Goal: Transaction & Acquisition: Book appointment/travel/reservation

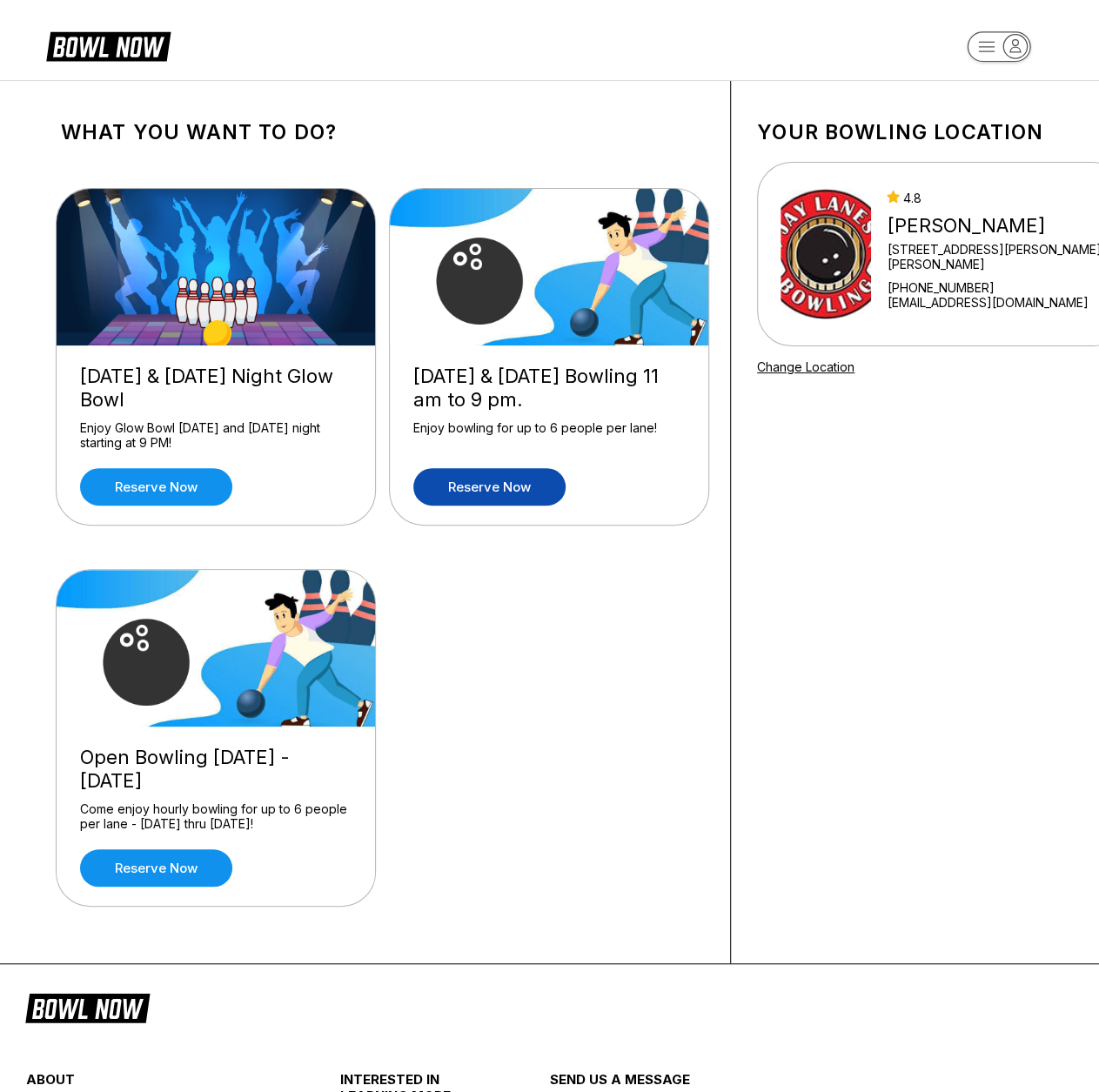
click at [499, 484] on link "Reserve now" at bounding box center [489, 486] width 152 height 38
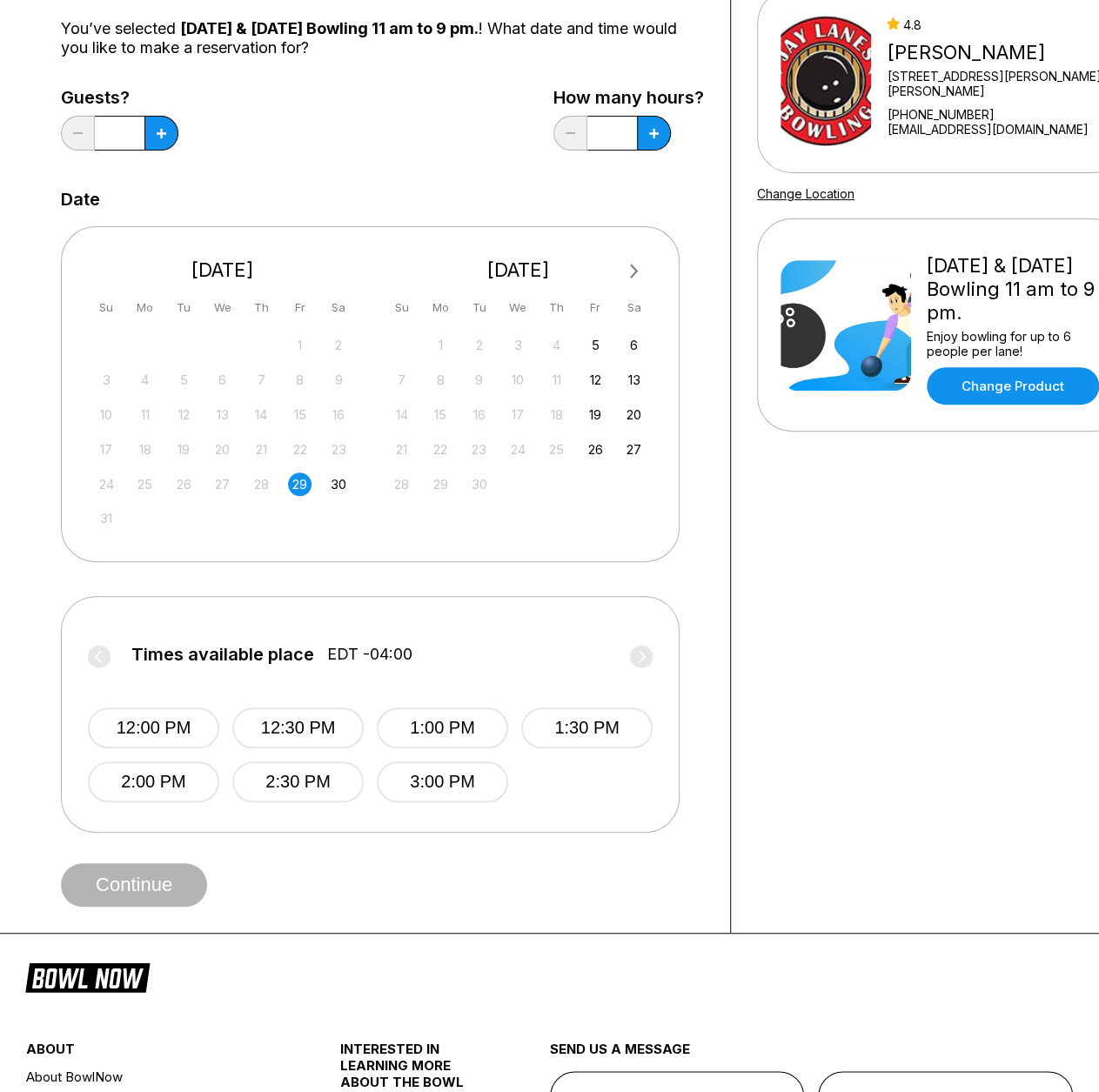
scroll to position [174, 0]
click at [565, 787] on div "12:00 PM 12:30 PM 1:00 PM 1:30 PM 2:00 PM 2:30 PM 3:00 PM" at bounding box center [370, 736] width 564 height 129
click at [576, 785] on div "12:00 PM 12:30 PM 1:00 PM 1:30 PM 2:00 PM 2:30 PM 3:00 PM" at bounding box center [370, 736] width 564 height 129
click at [644, 648] on label "Times available place EDT -04:00" at bounding box center [370, 657] width 564 height 28
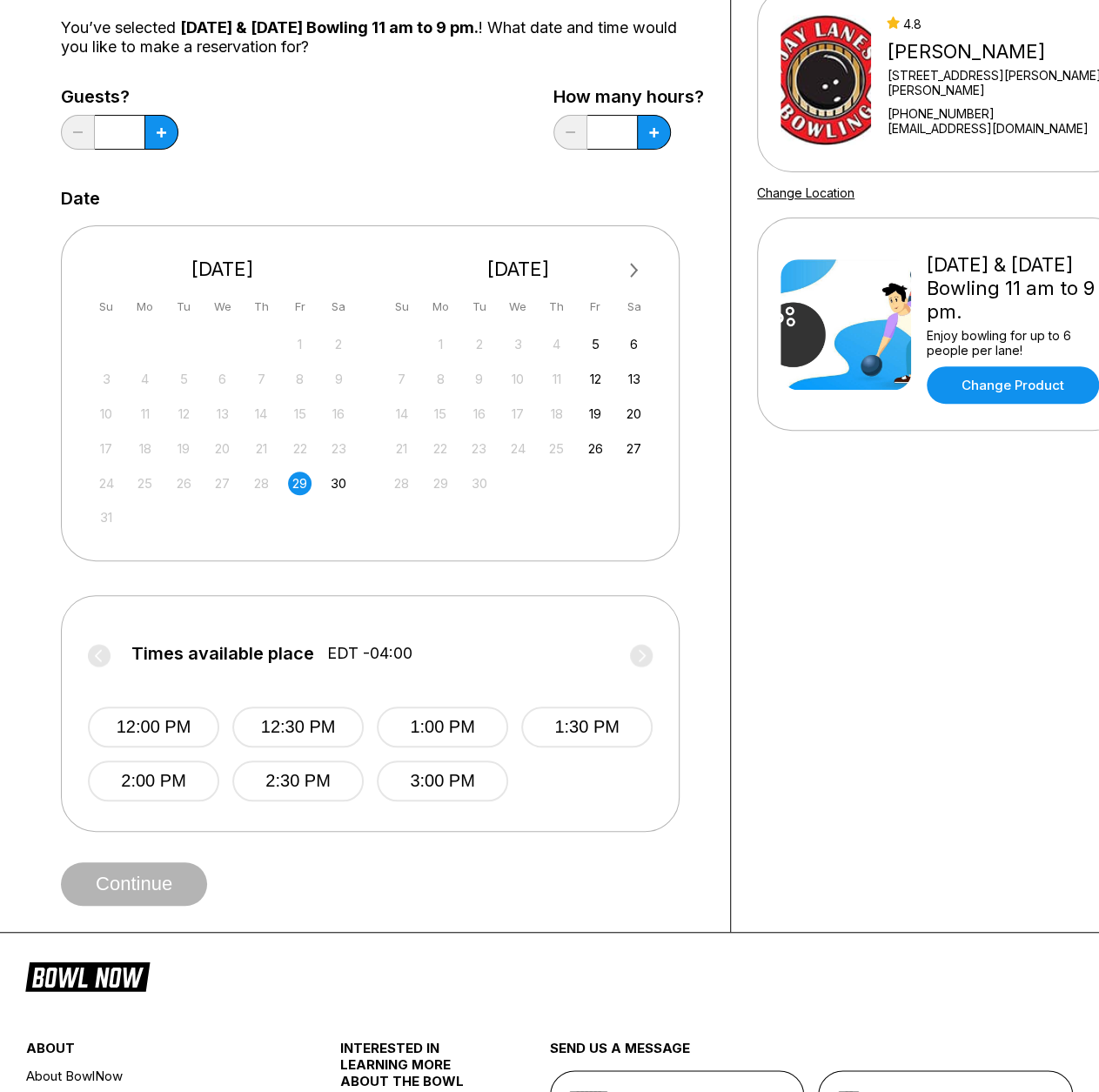
click at [644, 648] on label "Times available place EDT -04:00" at bounding box center [370, 657] width 564 height 28
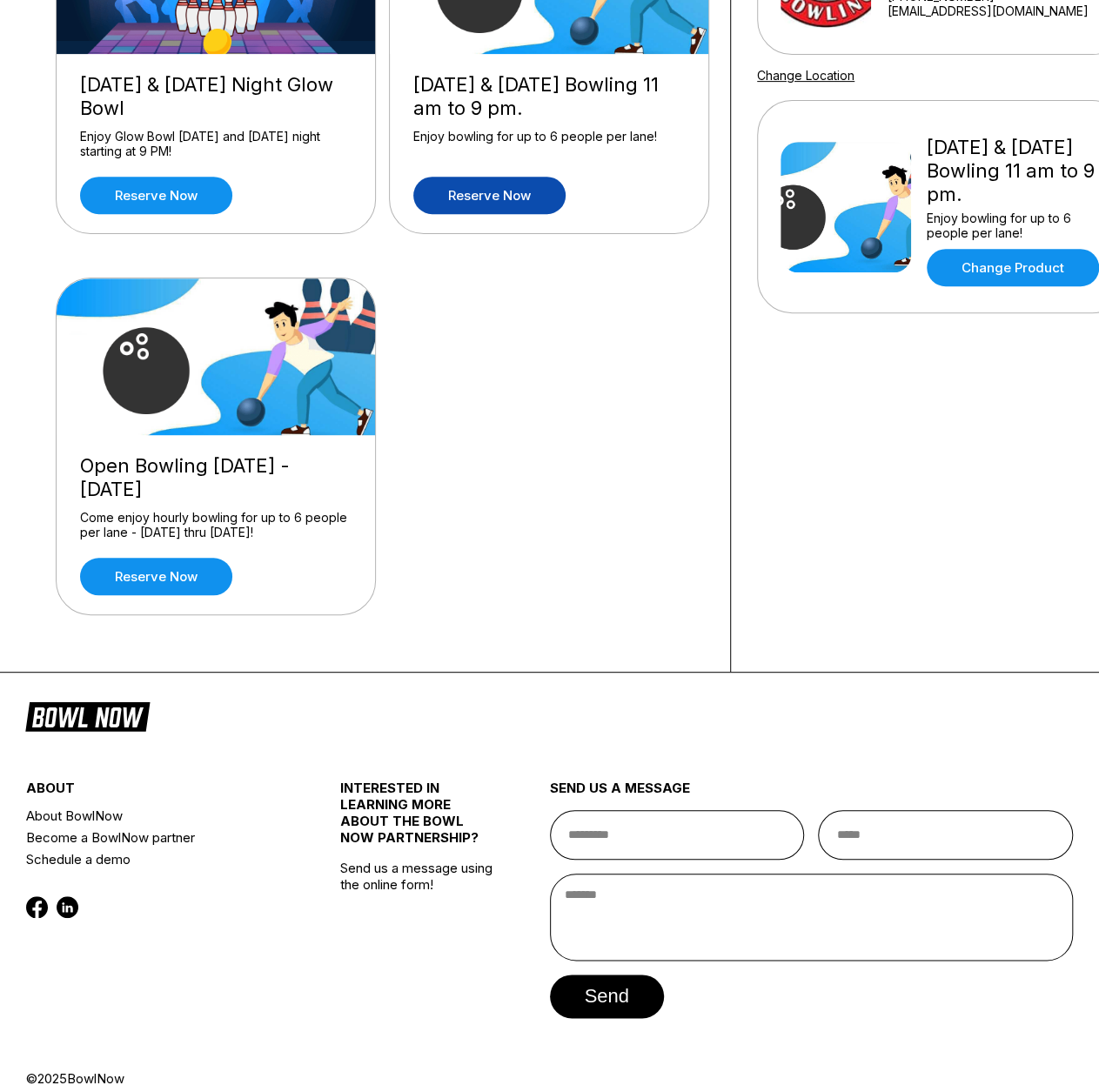
scroll to position [0, 0]
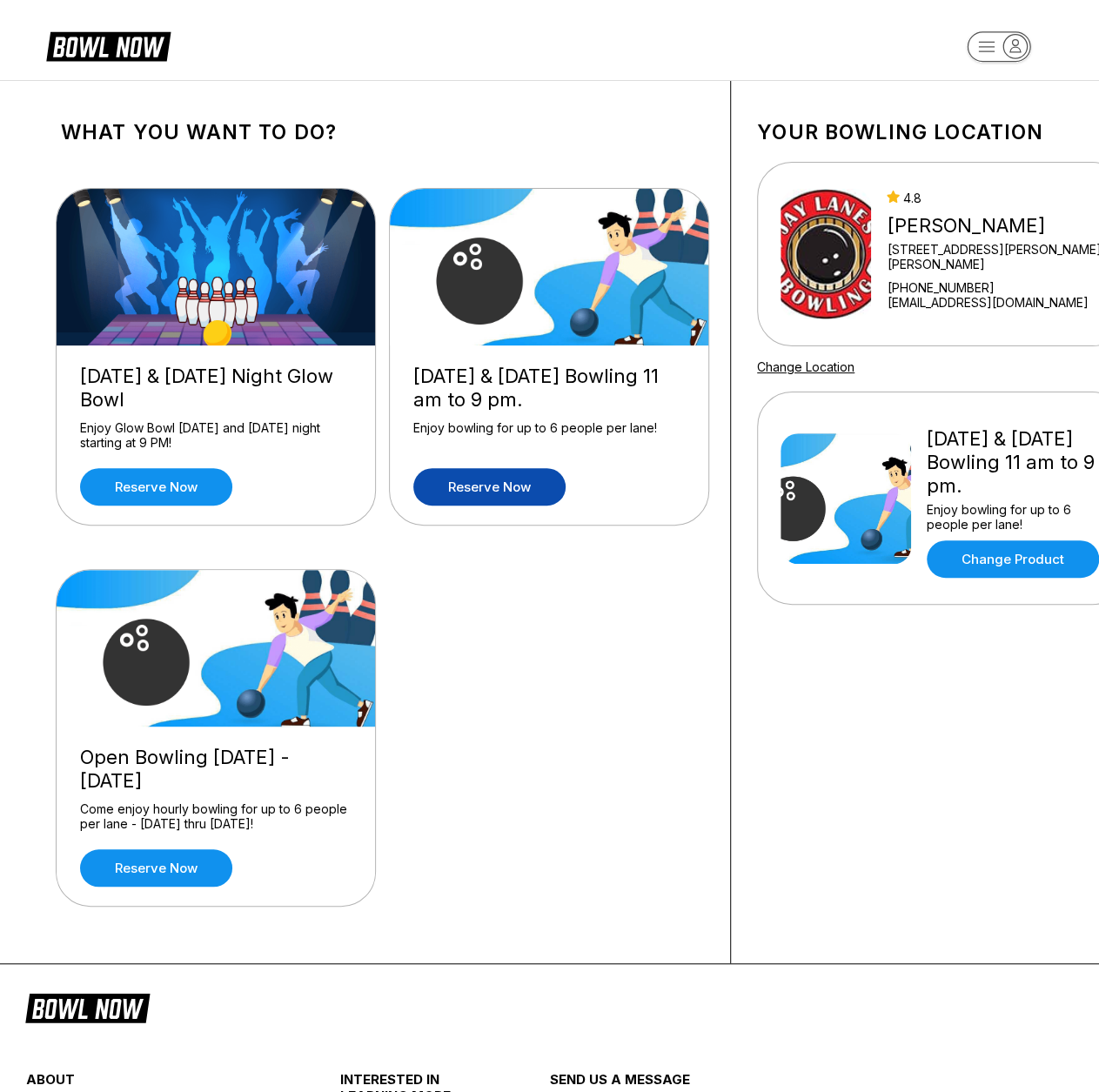
click at [485, 487] on link "Reserve now" at bounding box center [489, 486] width 152 height 38
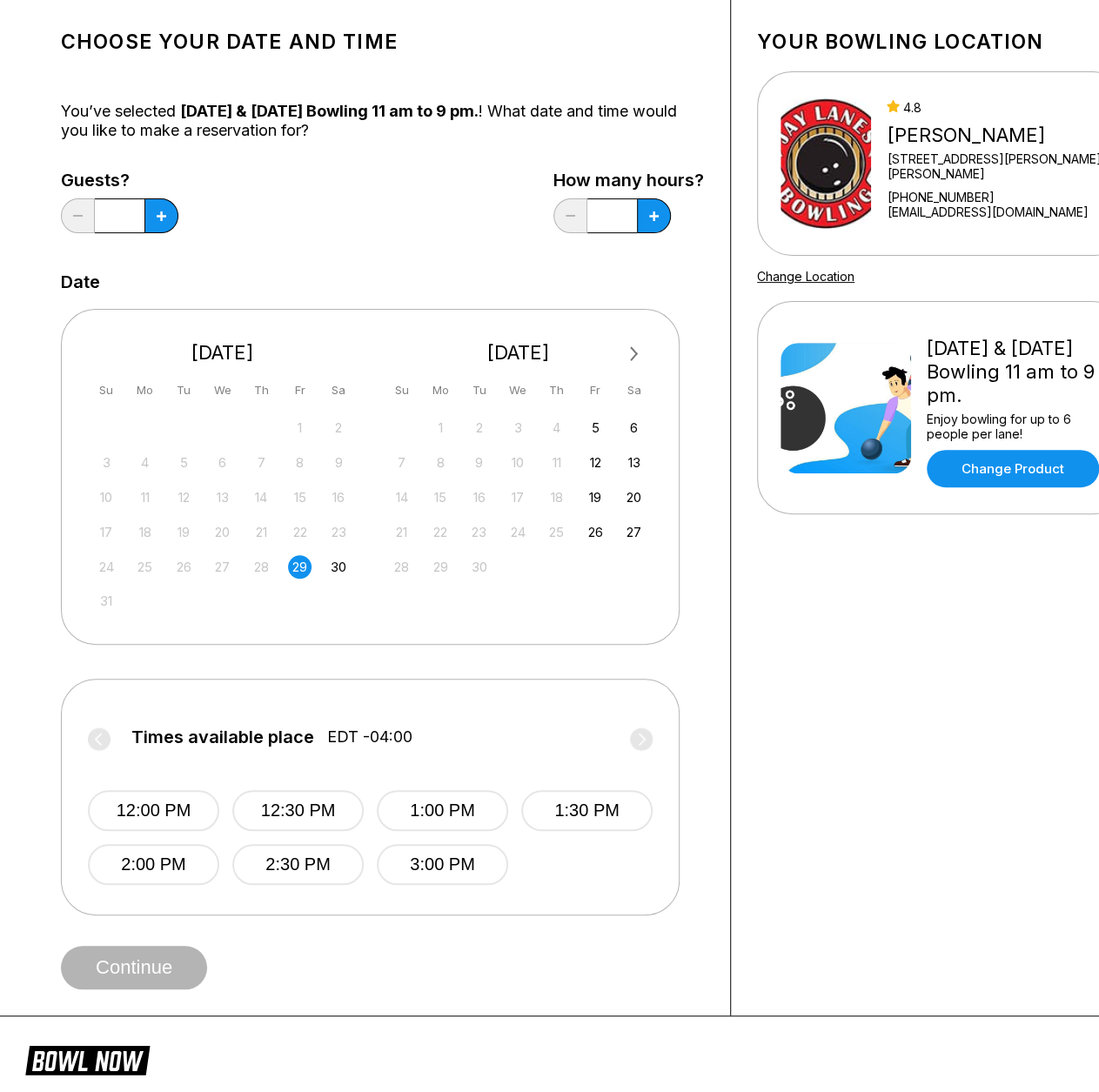
scroll to position [174, 0]
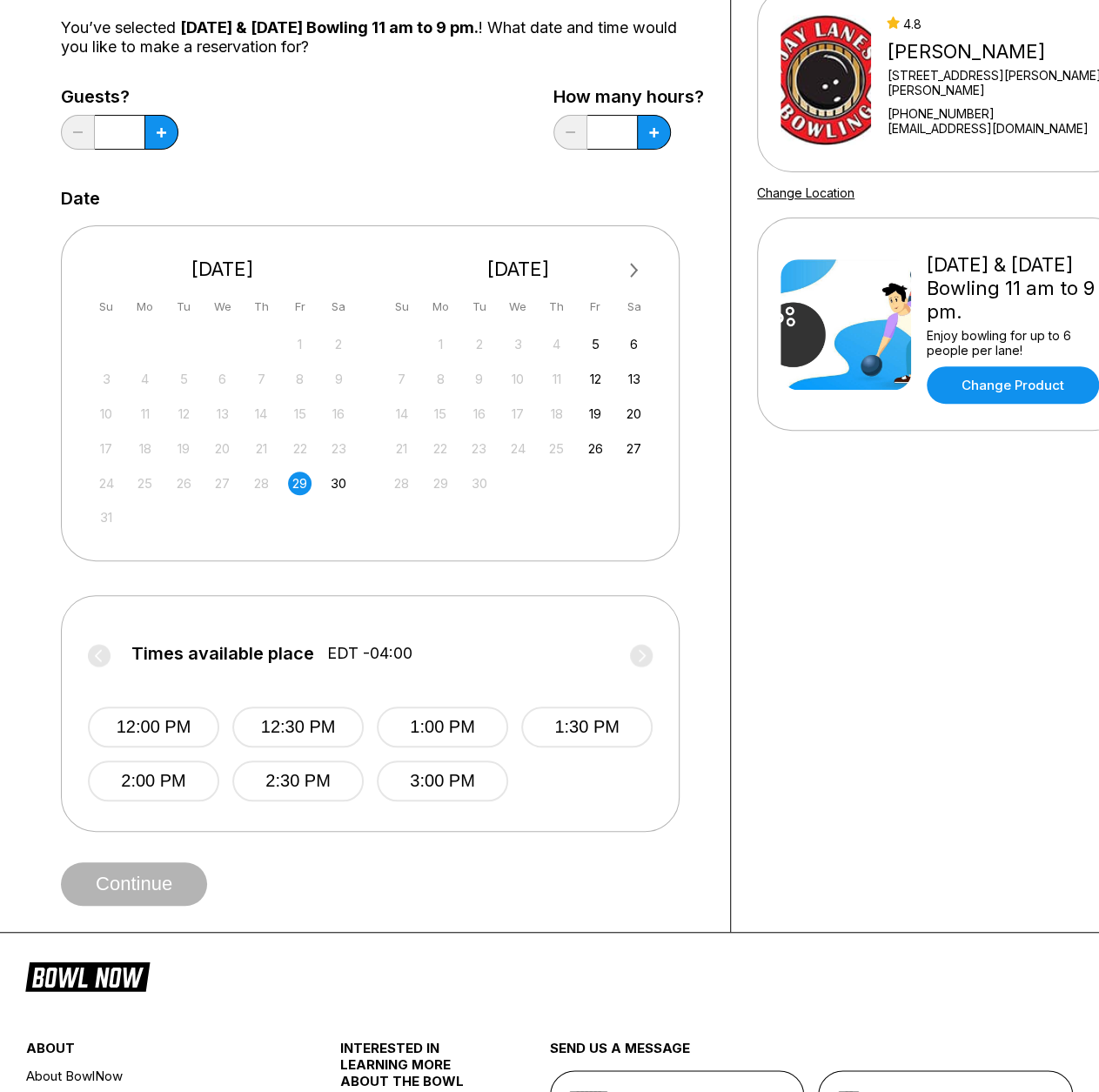
click at [606, 792] on div "12:00 PM 12:30 PM 1:00 PM 1:30 PM 2:00 PM 2:30 PM 3:00 PM" at bounding box center [370, 736] width 564 height 129
click at [606, 781] on div "12:00 PM 12:30 PM 1:00 PM 1:30 PM 2:00 PM 2:30 PM 3:00 PM" at bounding box center [370, 736] width 564 height 129
click at [151, 876] on span "Continue" at bounding box center [134, 885] width 147 height 17
click at [153, 874] on div "Continue" at bounding box center [382, 884] width 644 height 43
click at [155, 873] on div "Continue" at bounding box center [382, 884] width 644 height 43
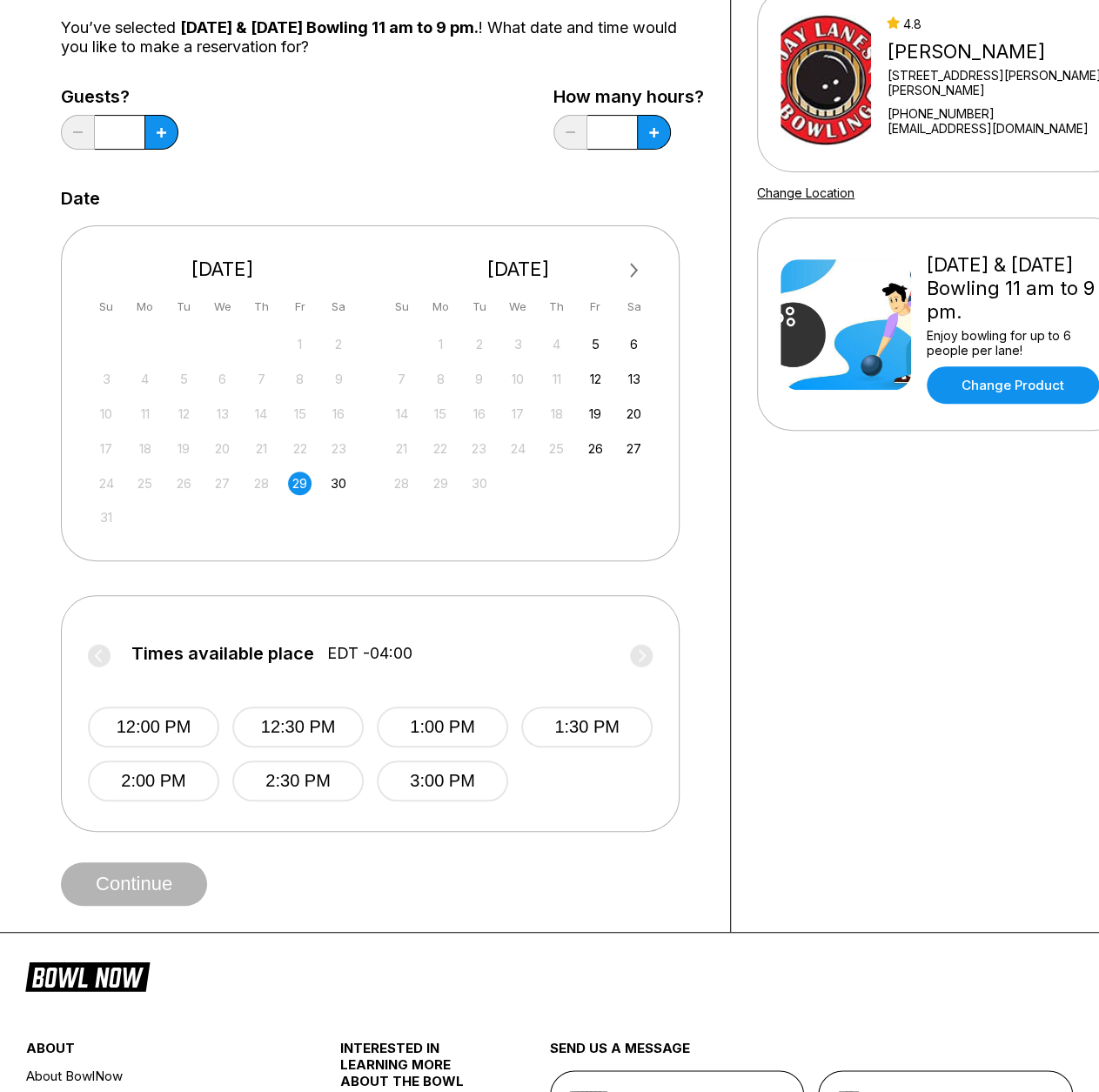
drag, startPoint x: 635, startPoint y: 648, endPoint x: 646, endPoint y: 644, distance: 11.7
click at [636, 647] on label "Times available place EDT -04:00" at bounding box center [370, 657] width 564 height 28
click at [646, 644] on label "Times available place EDT -04:00" at bounding box center [370, 657] width 564 height 28
drag, startPoint x: 646, startPoint y: 644, endPoint x: 599, endPoint y: 646, distance: 47.0
click at [646, 644] on label "Times available place EDT -04:00" at bounding box center [370, 657] width 564 height 28
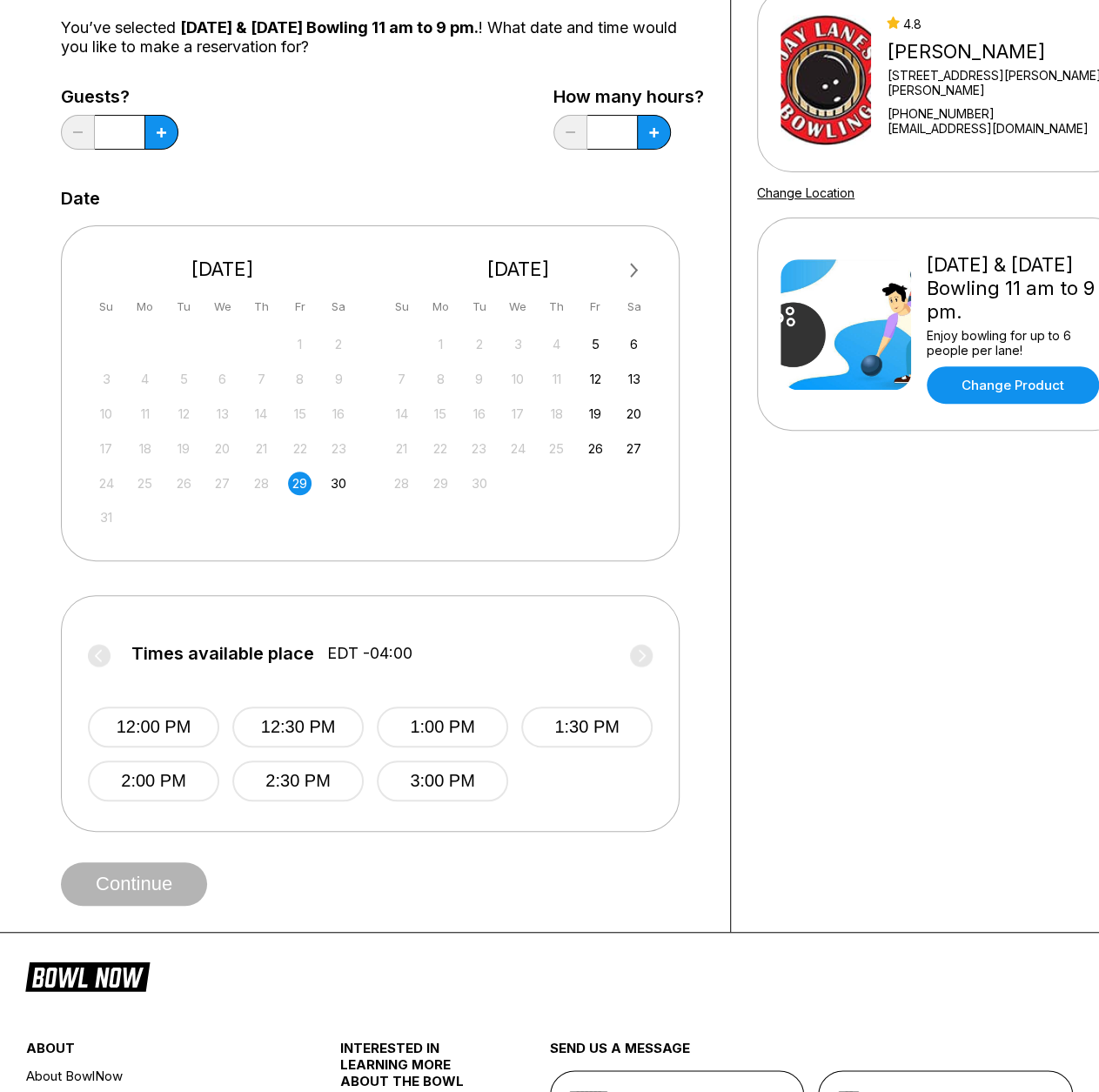
click at [102, 664] on label "Times available place EDT -04:00" at bounding box center [370, 657] width 564 height 28
click at [636, 663] on label "Times available place EDT -04:00" at bounding box center [370, 657] width 564 height 28
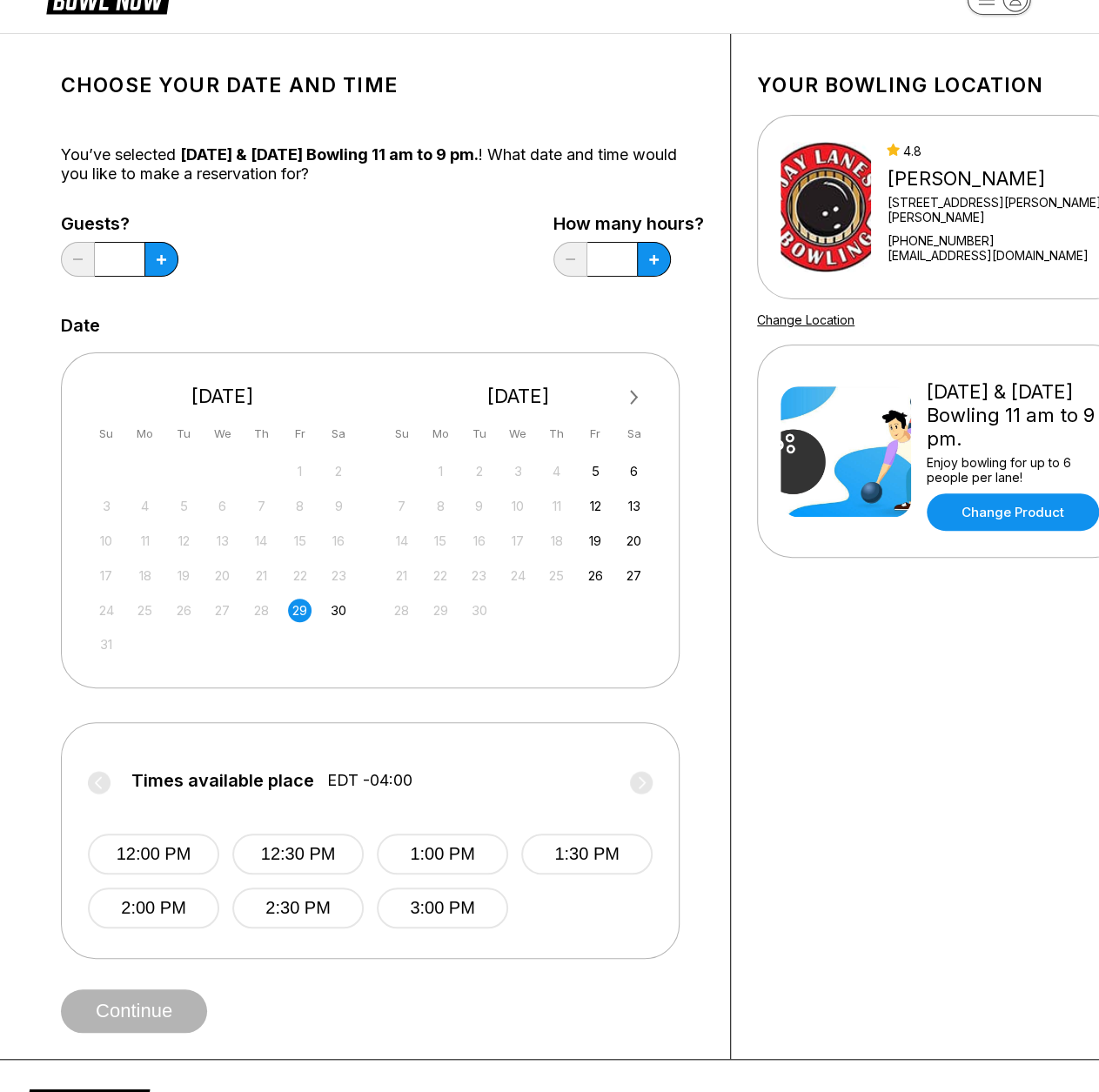
scroll to position [87, 0]
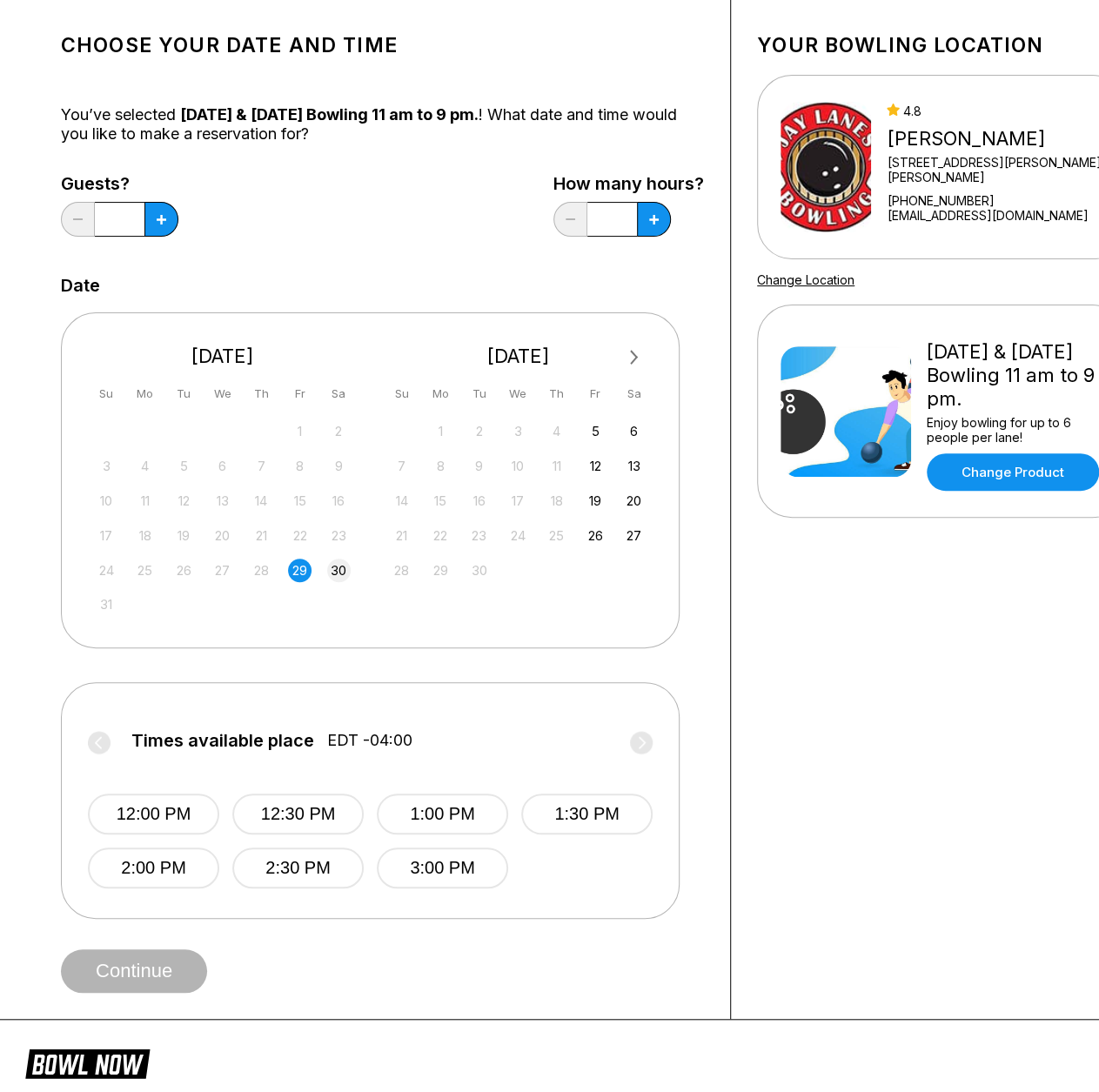
click at [340, 563] on div "30" at bounding box center [339, 570] width 23 height 23
click at [303, 567] on div "29" at bounding box center [300, 570] width 23 height 23
click at [338, 572] on div "30" at bounding box center [339, 570] width 23 height 23
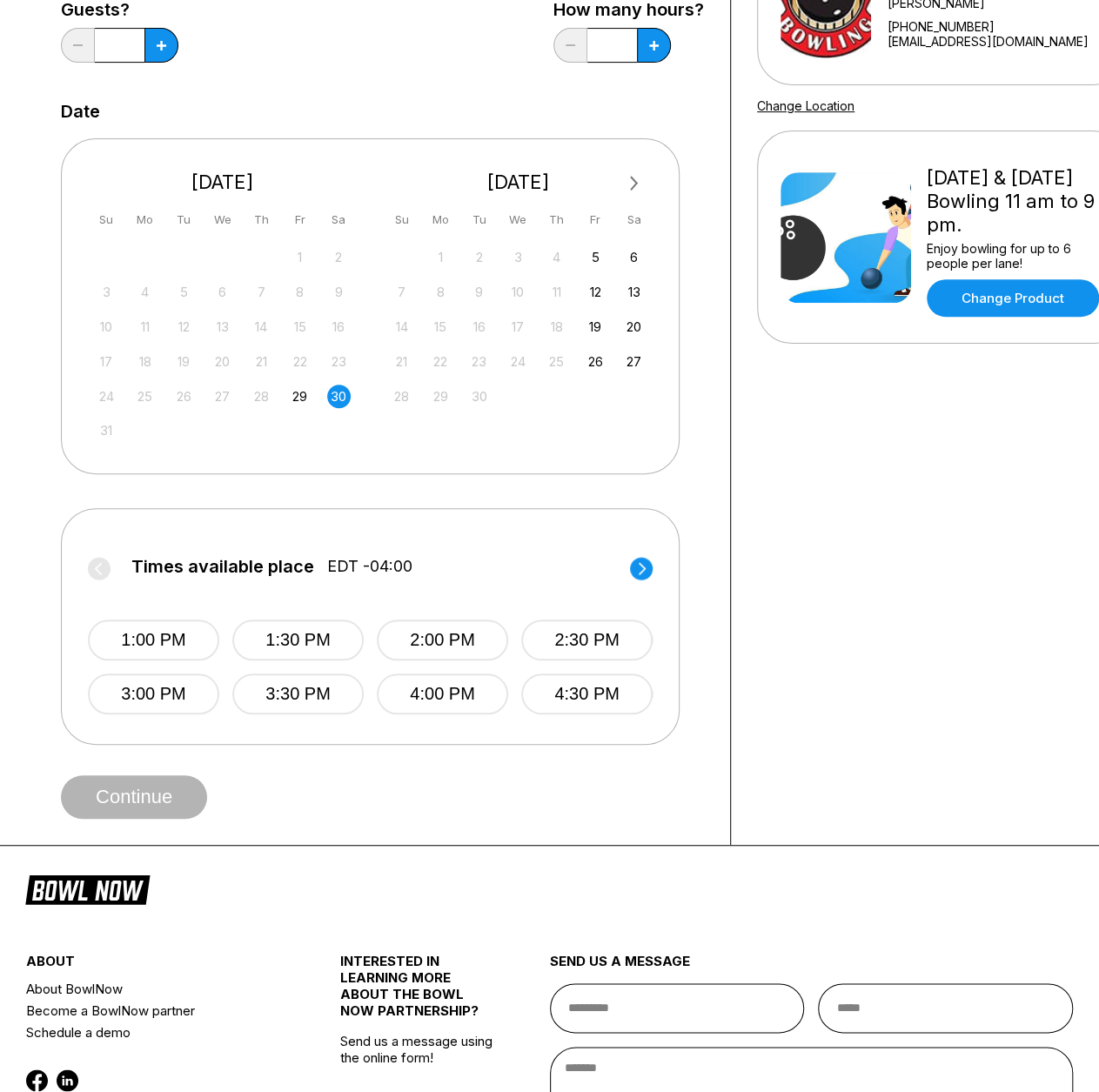
scroll to position [174, 0]
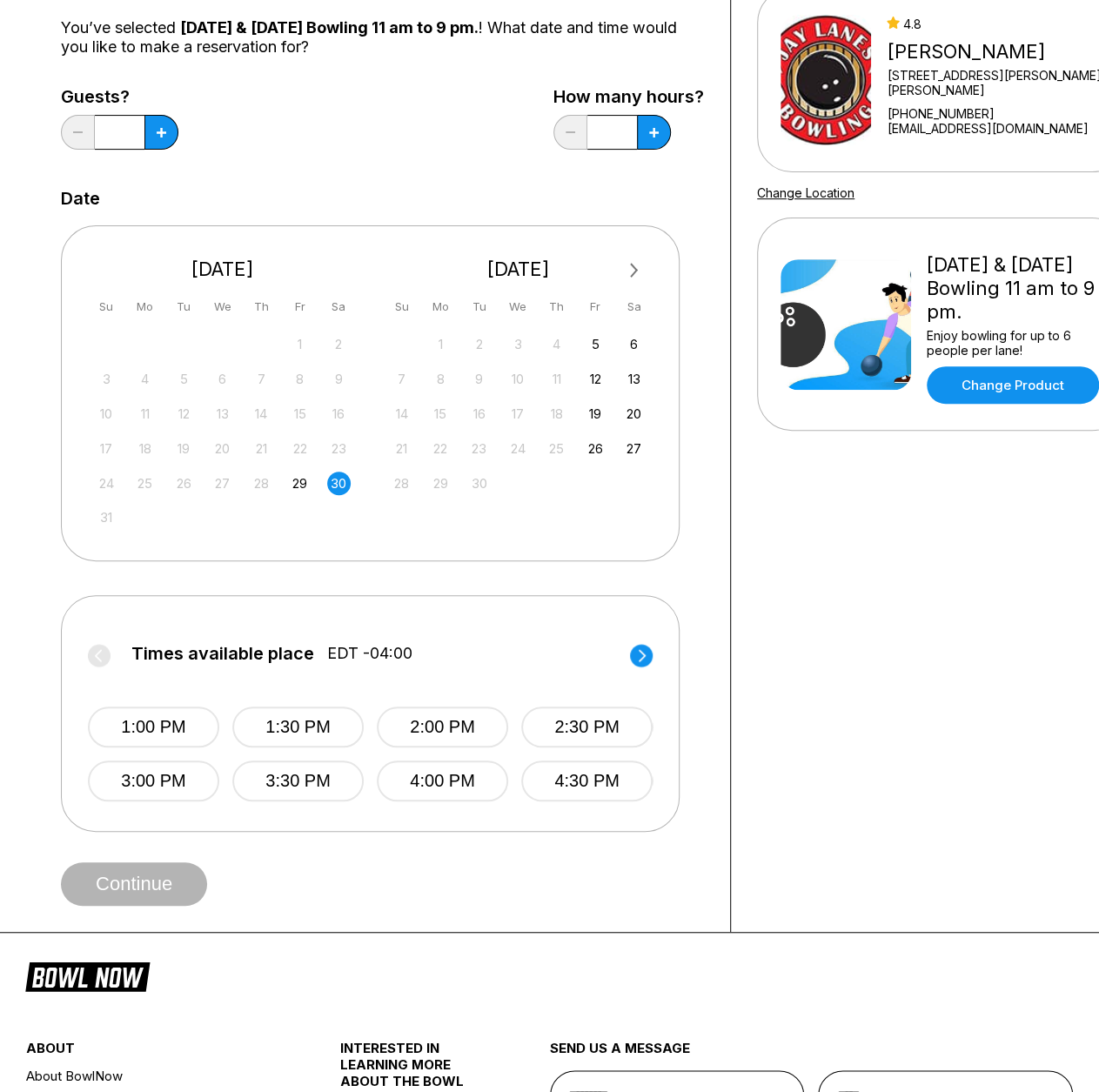
click at [297, 500] on div "27 28 29 30 31 1 2 3 4 5 6 7 8 9 10 11 12 13 14 15 16 17 18 19 20 21 22 23 24 2…" at bounding box center [223, 430] width 261 height 200
click at [303, 479] on div "29" at bounding box center [300, 483] width 23 height 23
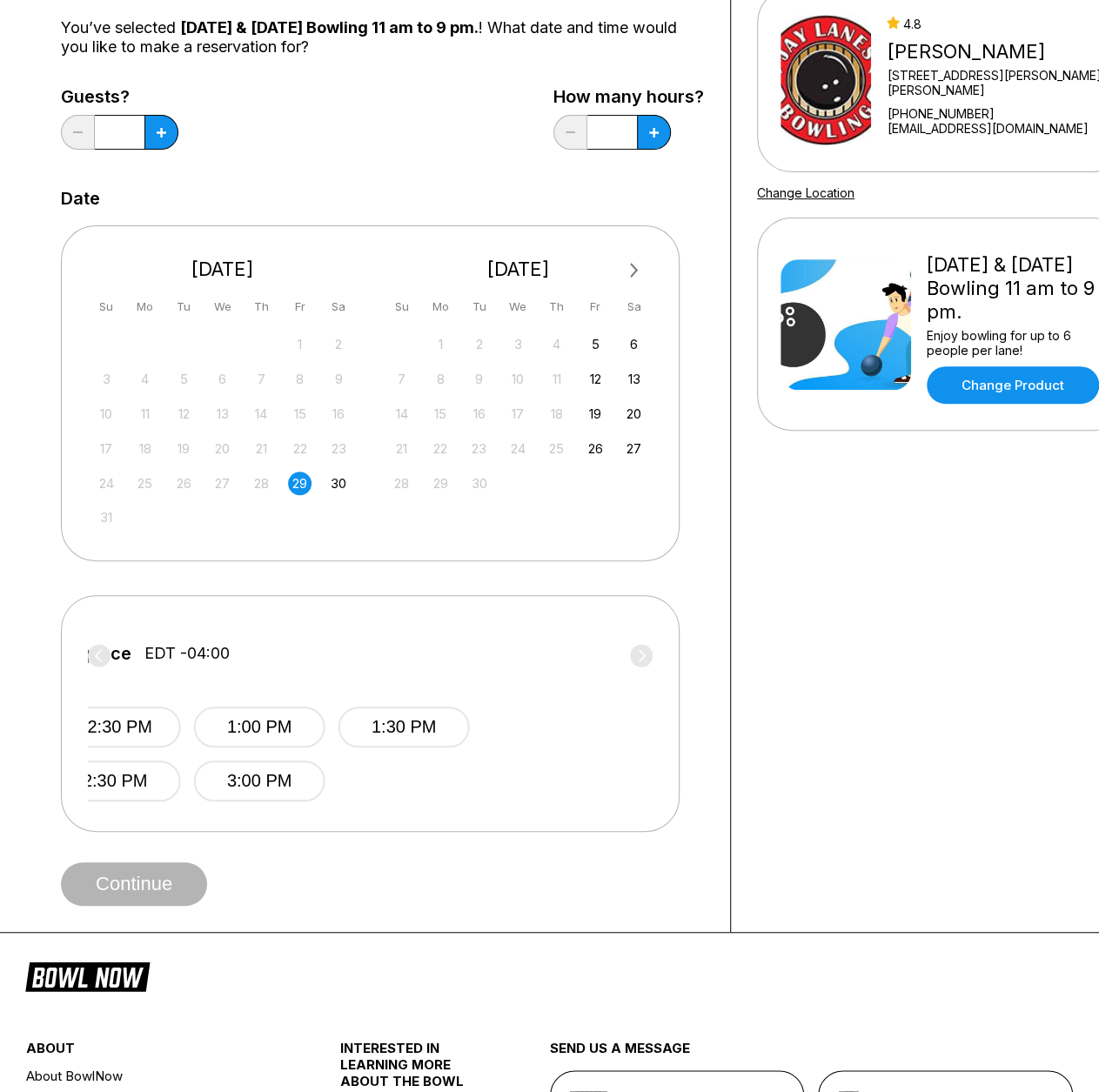
drag, startPoint x: 559, startPoint y: 782, endPoint x: 34, endPoint y: 755, distance: 525.7
click at [36, 754] on div "Choose your Date and time You’ve selected [DATE] & [DATE] Bowling 11 am to 9 pm…" at bounding box center [383, 419] width 697 height 1024
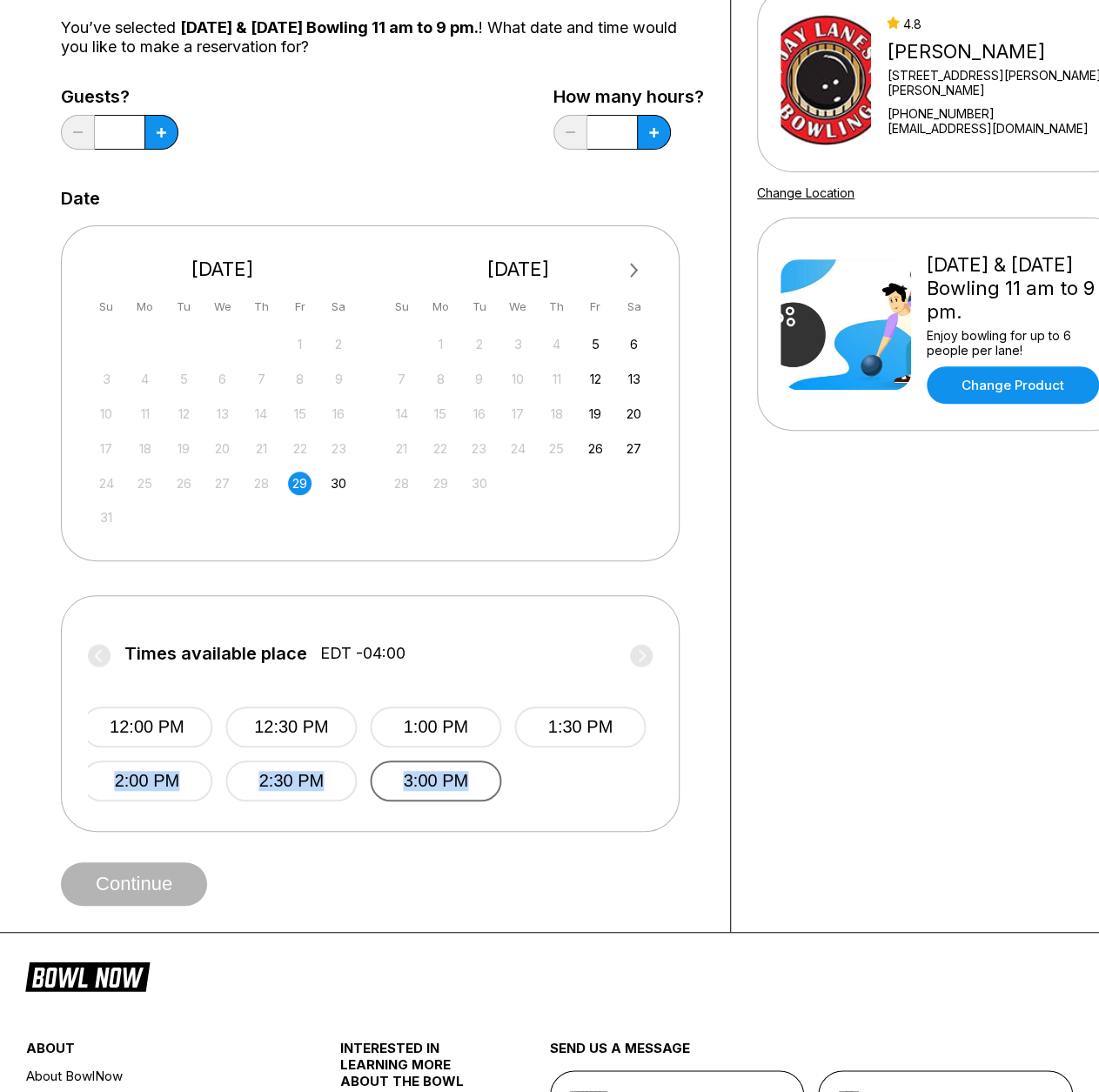
drag, startPoint x: 572, startPoint y: 779, endPoint x: 360, endPoint y: 794, distance: 212.5
click at [360, 794] on div "12:00 PM 12:30 PM 1:00 PM 1:30 PM 2:00 PM 2:30 PM 3:00 PM" at bounding box center [363, 736] width 564 height 129
click at [644, 653] on label "Times available place EDT -04:00" at bounding box center [370, 657] width 564 height 28
click at [113, 655] on label "Times available place EDT -04:00" at bounding box center [370, 657] width 564 height 28
click at [95, 658] on label "Times available place EDT -04:00" at bounding box center [370, 657] width 564 height 28
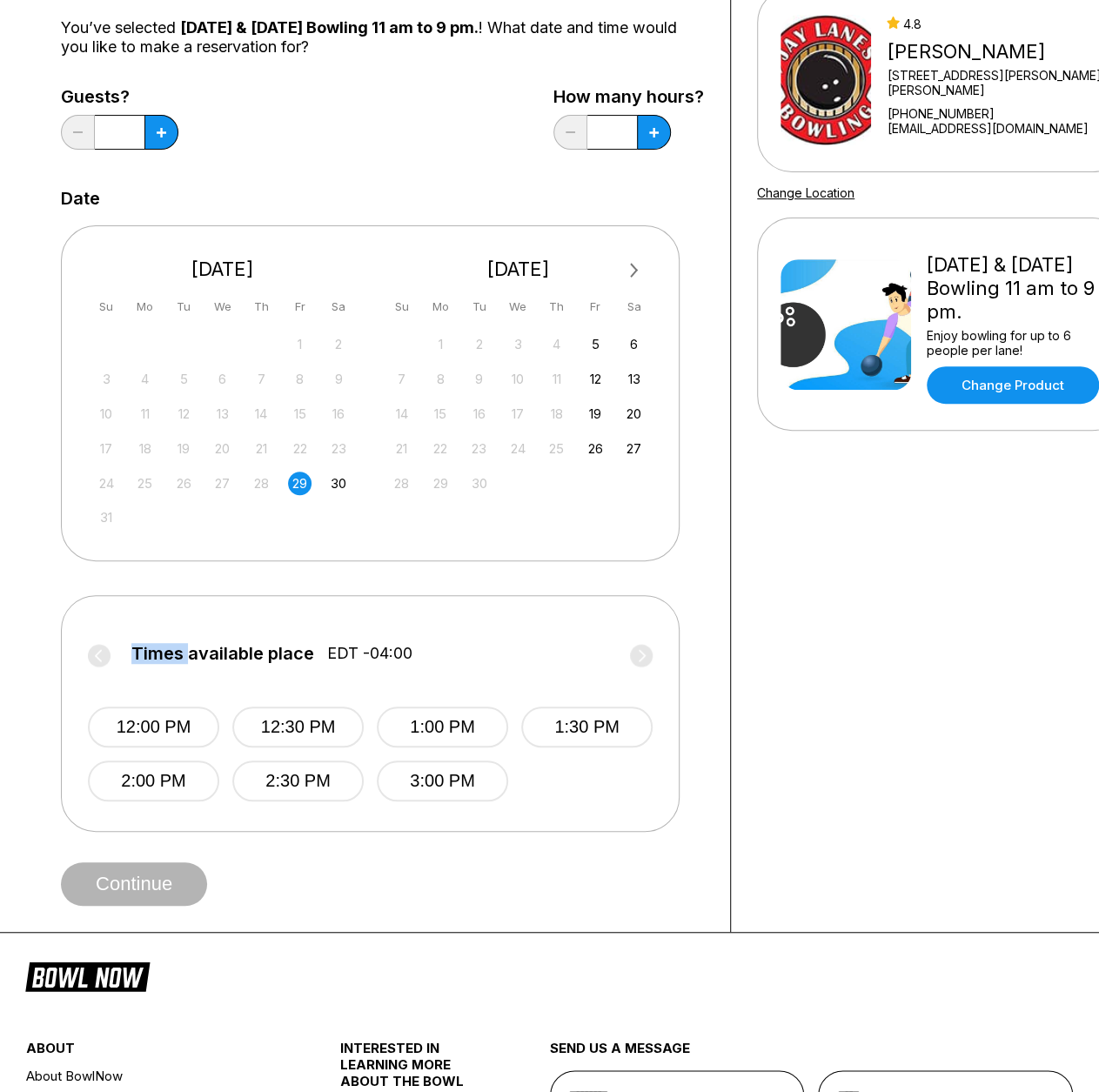
click at [95, 658] on label "Times available place EDT -04:00" at bounding box center [370, 657] width 564 height 28
click at [398, 648] on span "EDT -04:00" at bounding box center [370, 653] width 85 height 19
click at [647, 653] on label "Times available place EDT -04:00" at bounding box center [370, 657] width 564 height 28
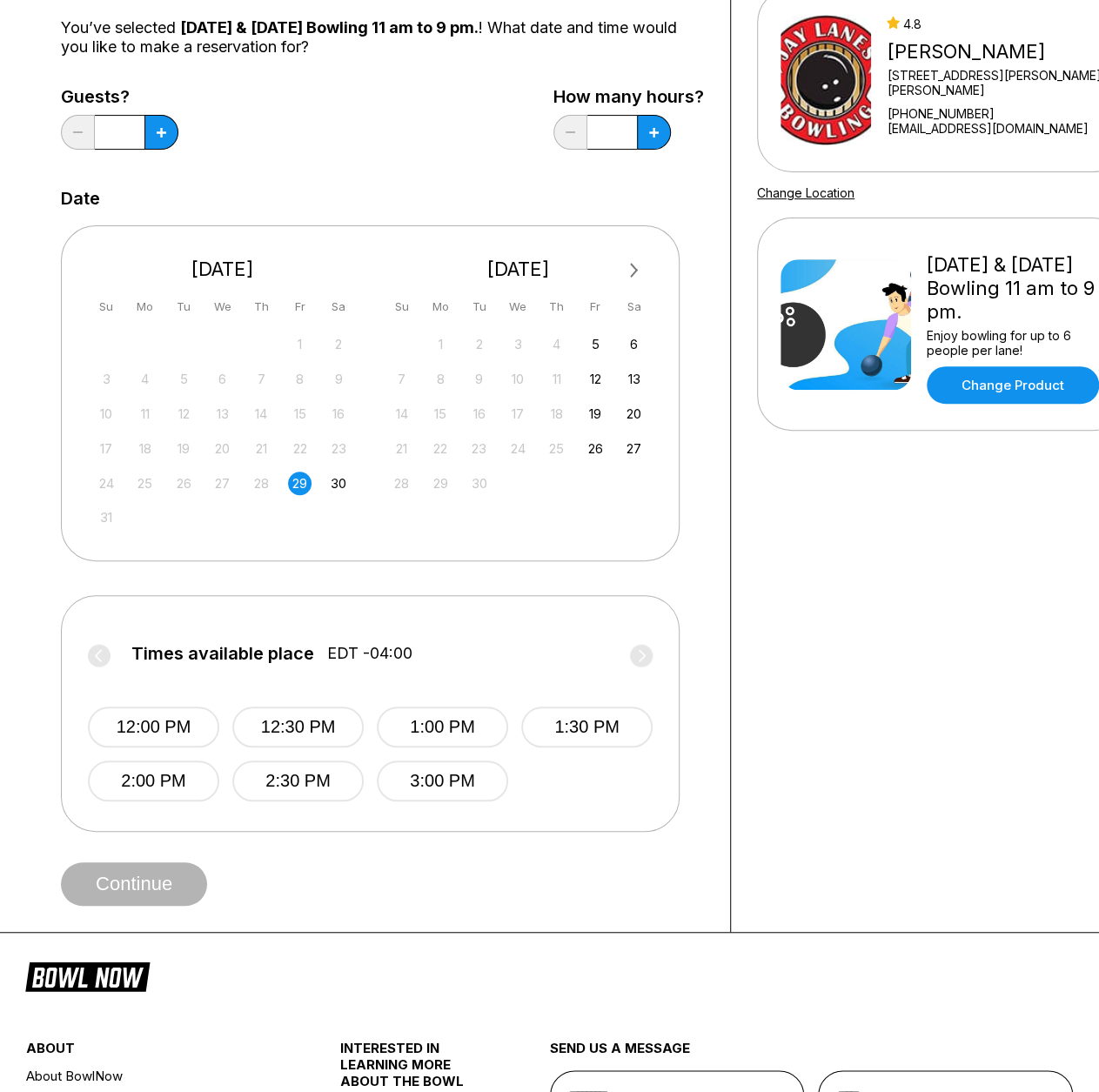
click at [96, 650] on label "Times available place EDT -04:00" at bounding box center [370, 657] width 564 height 28
click at [646, 653] on label "Times available place EDT -04:00" at bounding box center [370, 657] width 564 height 28
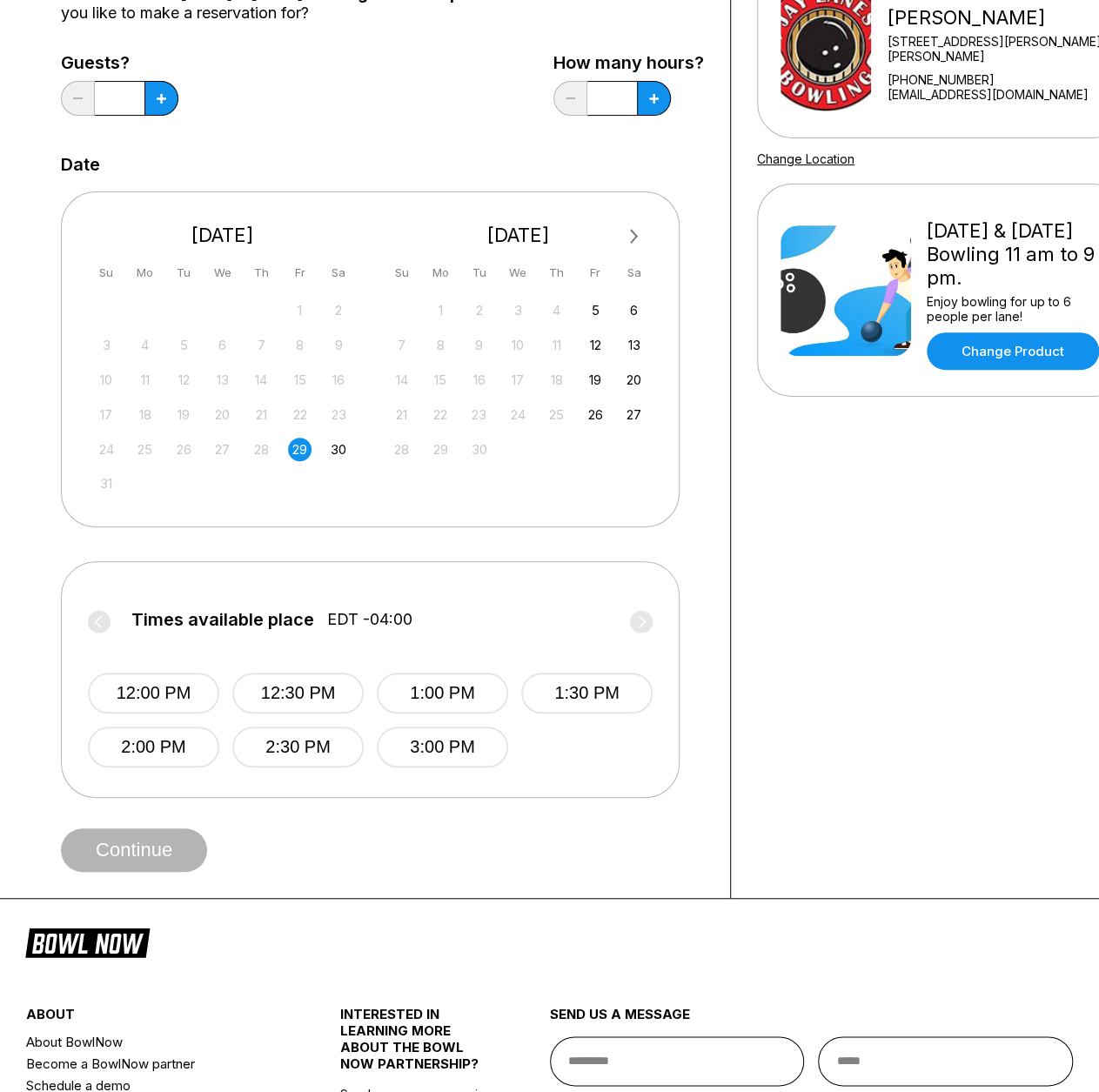
scroll to position [87, 0]
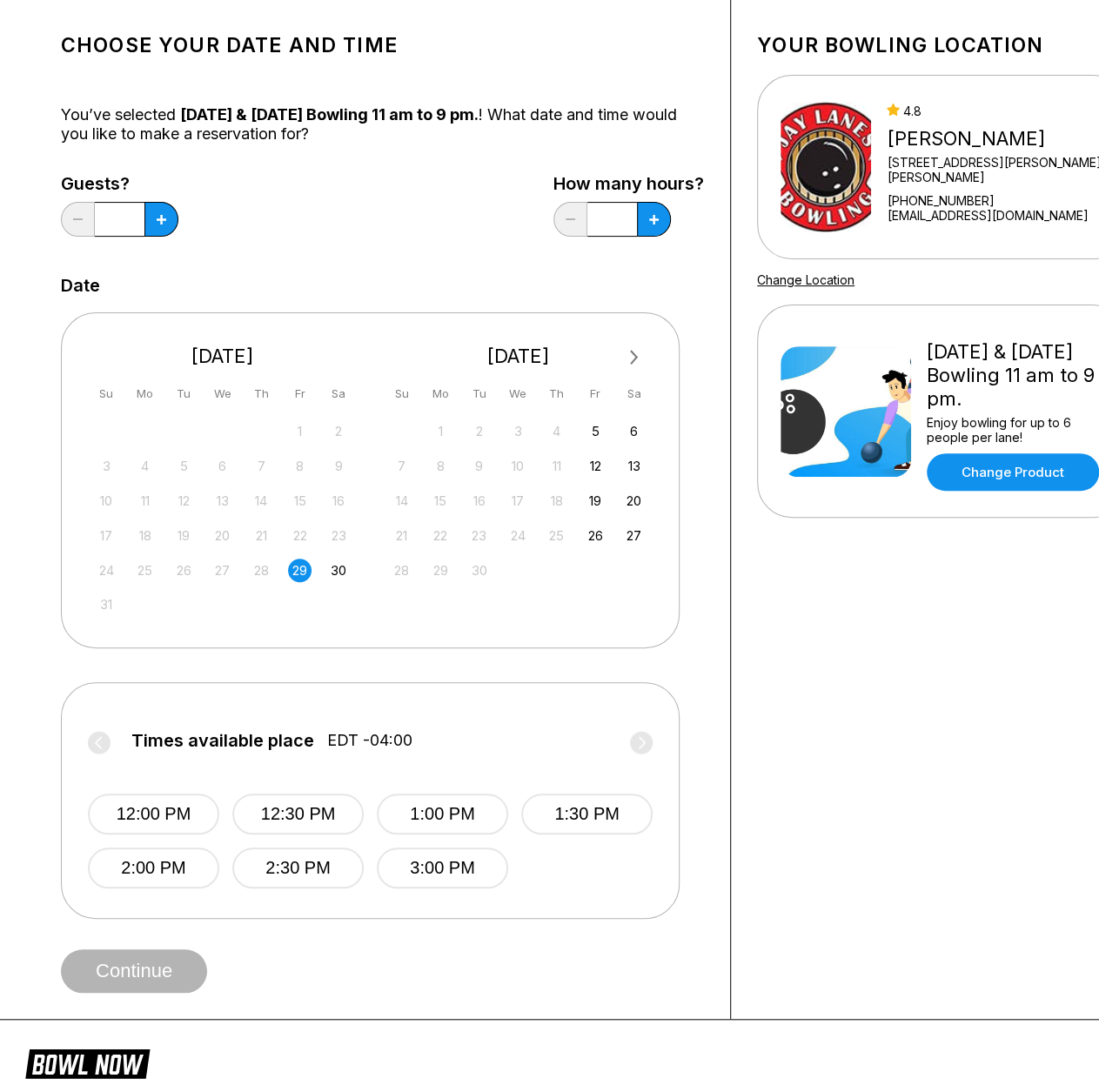
click at [305, 561] on div "29" at bounding box center [300, 570] width 23 height 23
click at [342, 570] on div "30" at bounding box center [339, 570] width 23 height 23
click at [298, 567] on div "29" at bounding box center [300, 570] width 23 height 23
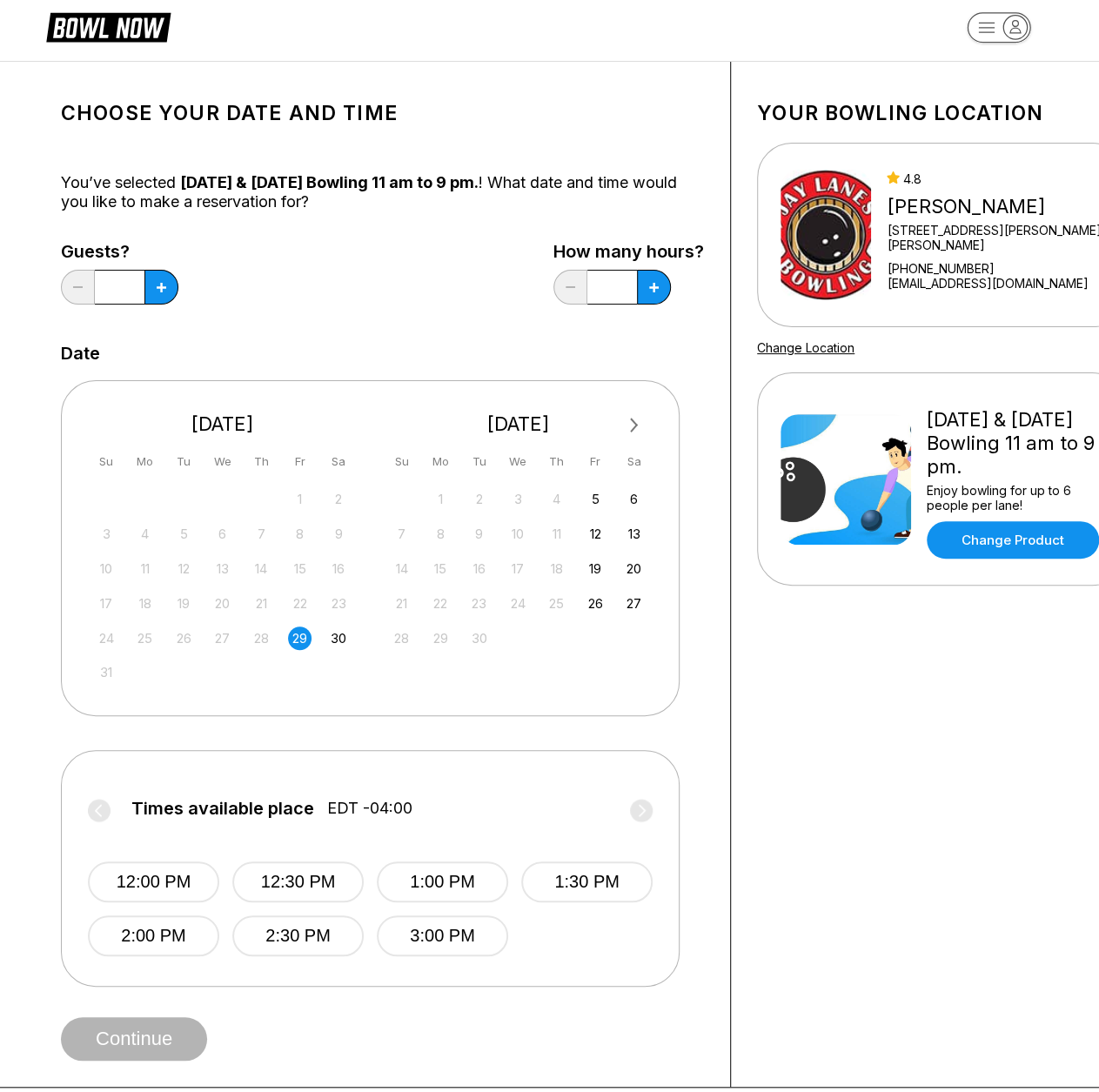
scroll to position [0, 0]
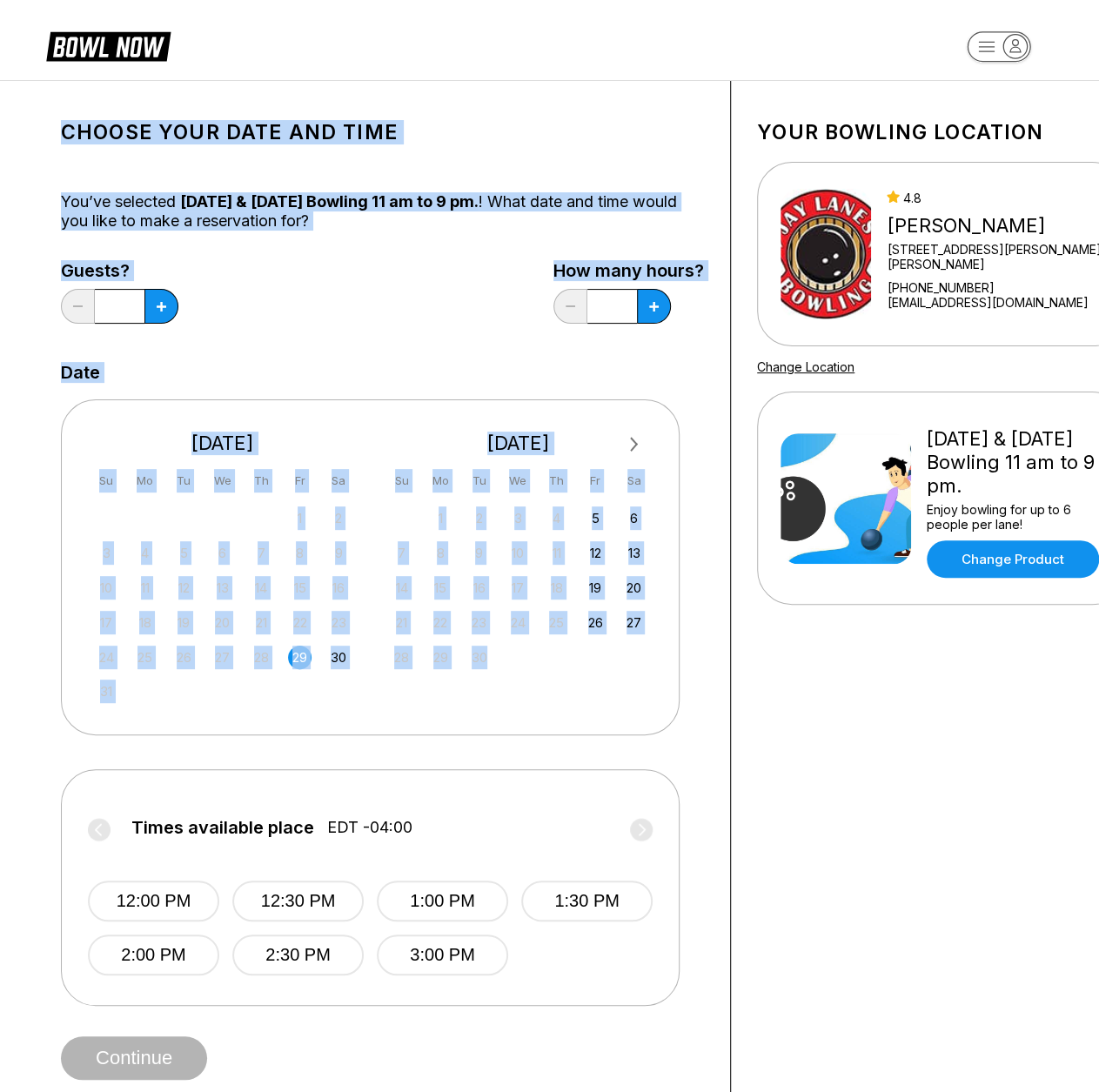
drag, startPoint x: 67, startPoint y: 126, endPoint x: 592, endPoint y: 698, distance: 776.4
click at [604, 674] on div "Choose your Date and time You’ve selected [DATE] & [DATE] Bowling 11 am to 9 pm…" at bounding box center [382, 593] width 644 height 972
click at [591, 698] on div "Next Month [DATE] Su Mo Tu We Th Fr Sa 27 28 29 30 31 1 2 3 4 5 6 7 8 9 10 11 1…" at bounding box center [370, 566] width 618 height 335
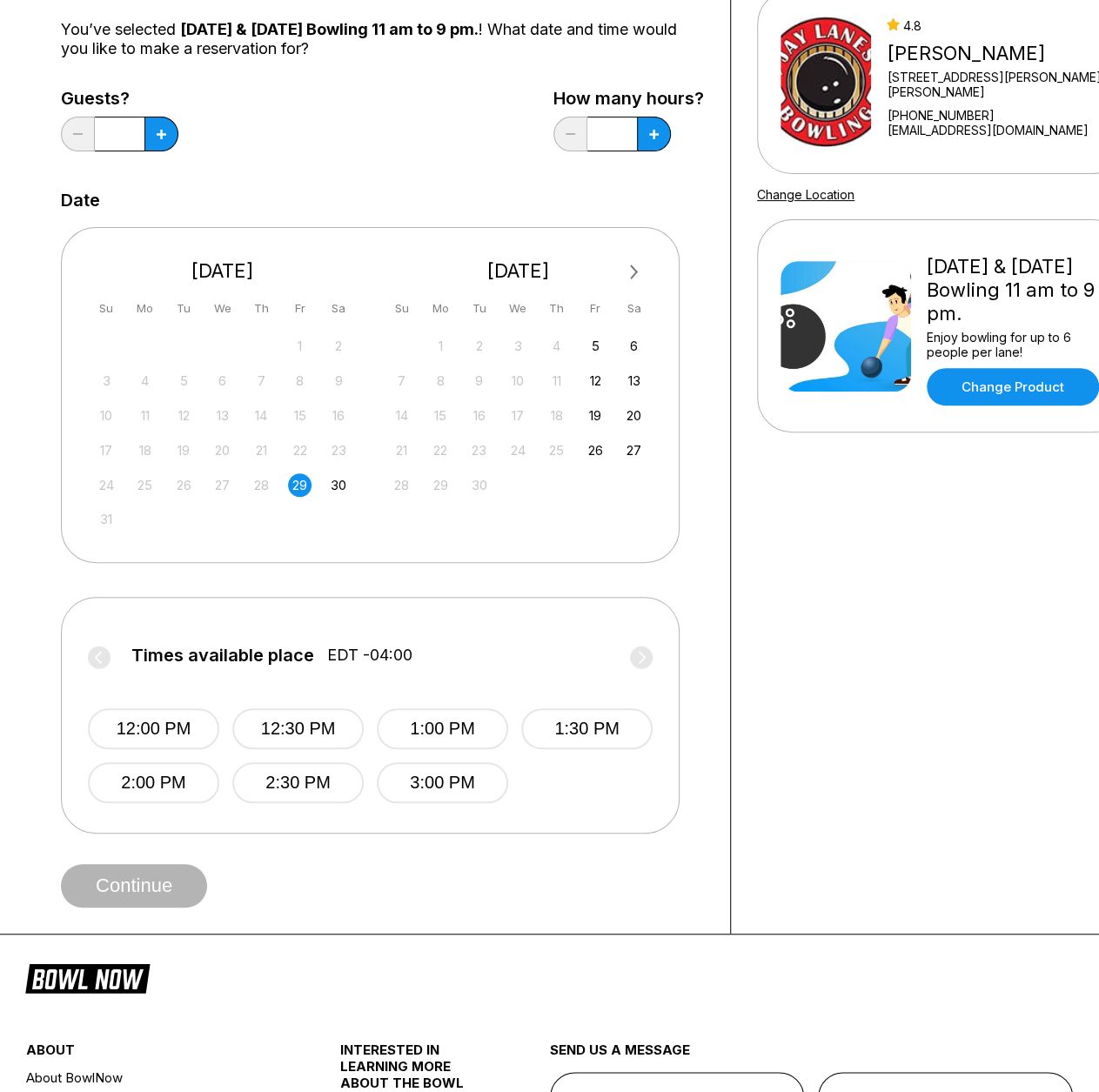
scroll to position [174, 0]
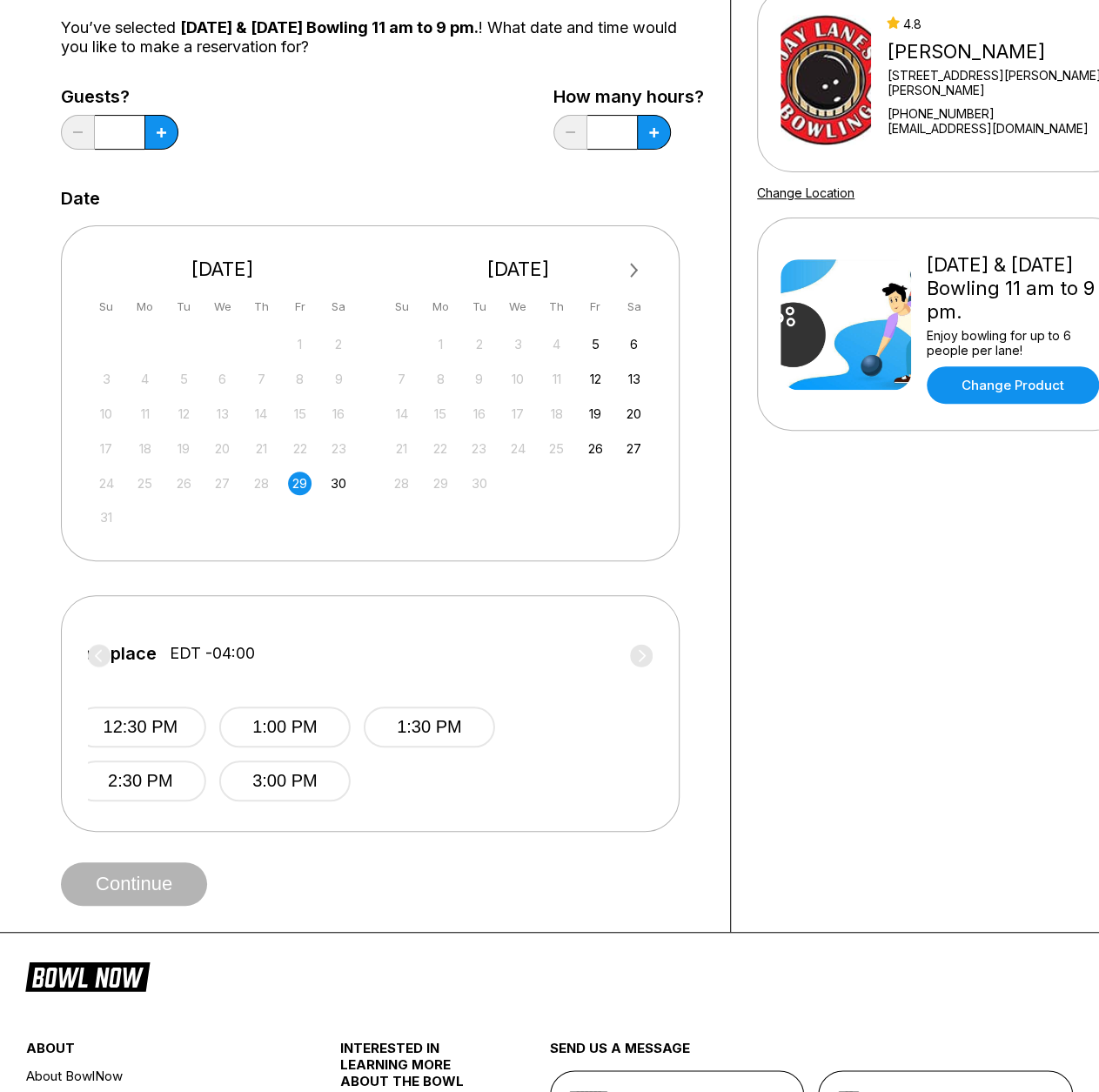
drag, startPoint x: 633, startPoint y: 788, endPoint x: 459, endPoint y: 788, distance: 174.0
click at [459, 788] on div "12:00 PM 12:30 PM 1:00 PM 1:30 PM 2:00 PM 2:30 PM 3:00 PM" at bounding box center [212, 736] width 564 height 129
click at [641, 652] on label "Times available place EDT -04:00" at bounding box center [370, 657] width 564 height 28
click at [101, 657] on label "Times available place EDT -04:00" at bounding box center [370, 657] width 564 height 28
click at [340, 484] on div "30" at bounding box center [339, 483] width 23 height 23
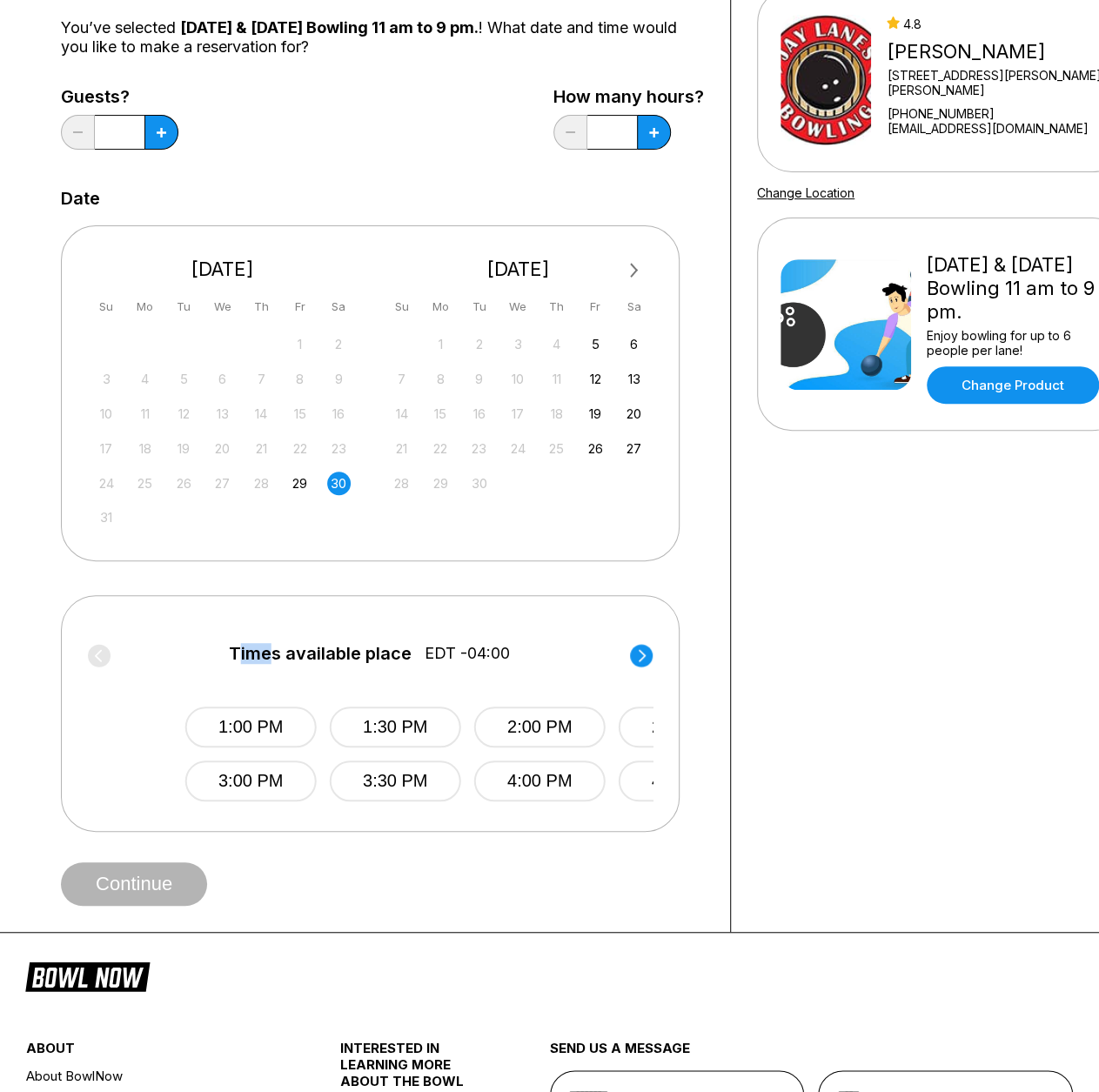
drag, startPoint x: 137, startPoint y: 652, endPoint x: 266, endPoint y: 653, distance: 129.0
click at [266, 653] on span "Times available place" at bounding box center [319, 653] width 182 height 19
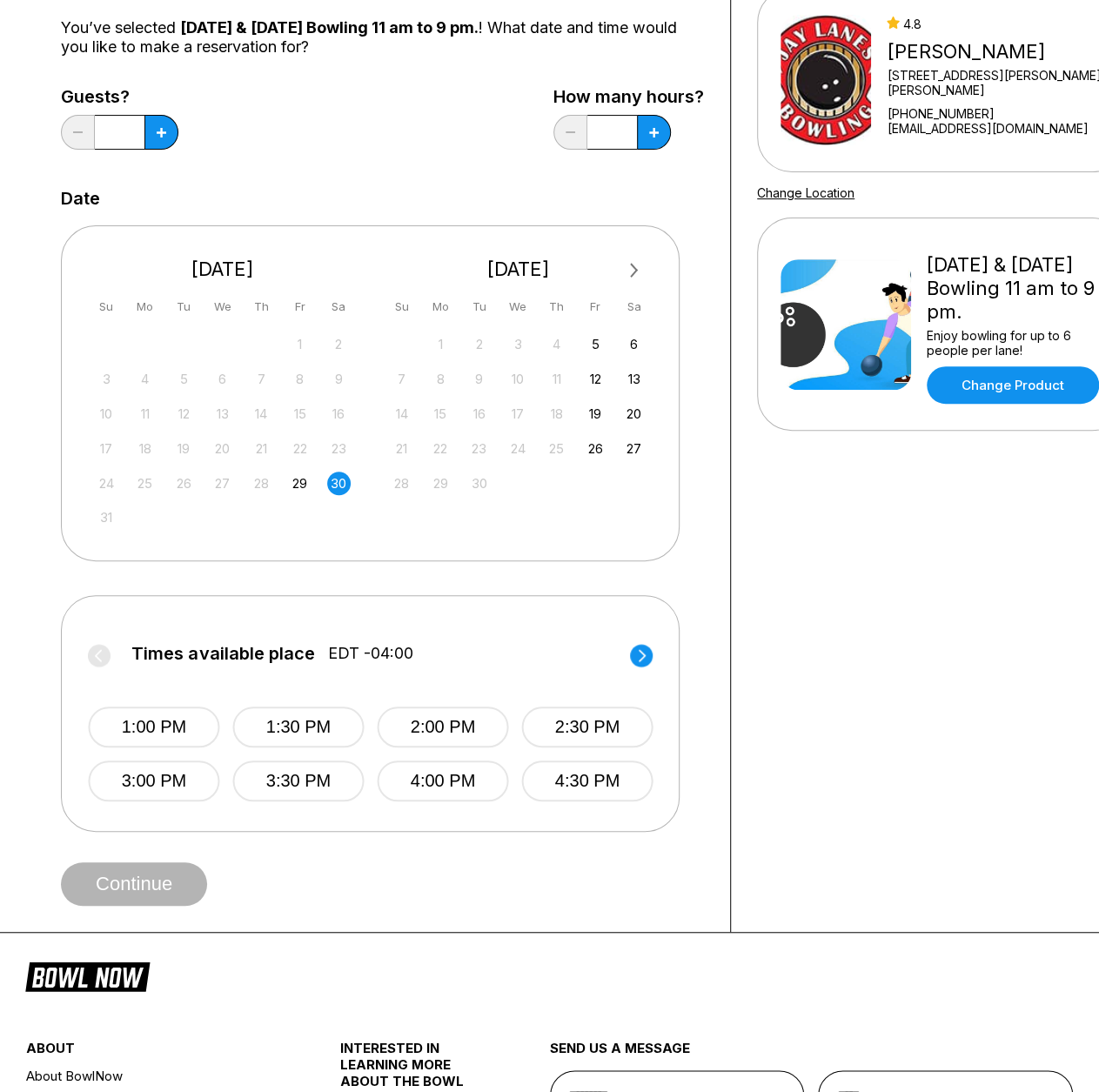
click at [408, 652] on span "EDT -04:00" at bounding box center [370, 653] width 85 height 19
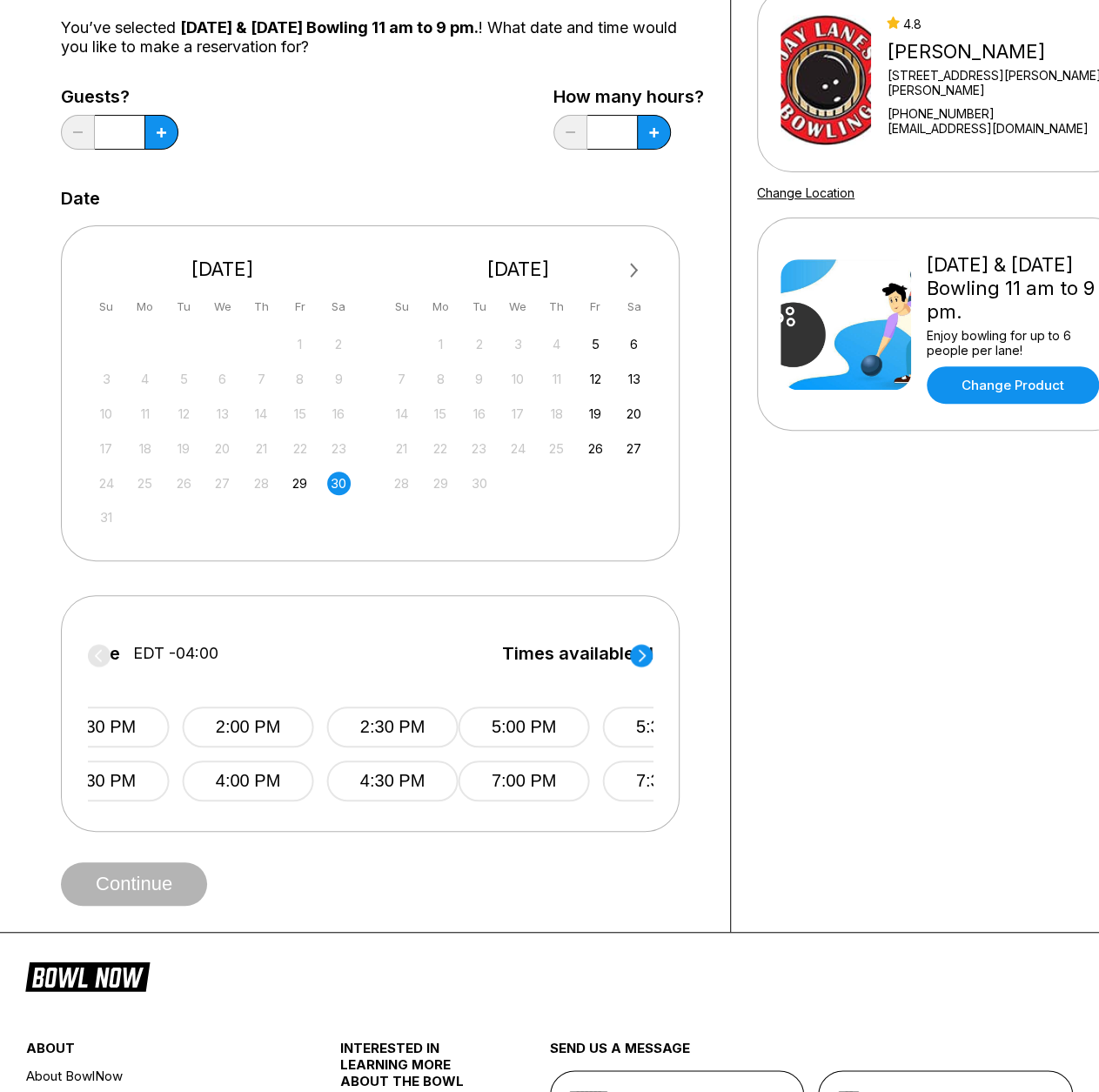
drag, startPoint x: 428, startPoint y: 650, endPoint x: 217, endPoint y: 640, distance: 211.2
click at [217, 640] on div "Times available place EDT -04:00 1:00 PM 1:30 PM 2:00 PM 2:30 PM 3:00 PM 3:30 P…" at bounding box center [175, 712] width 564 height 179
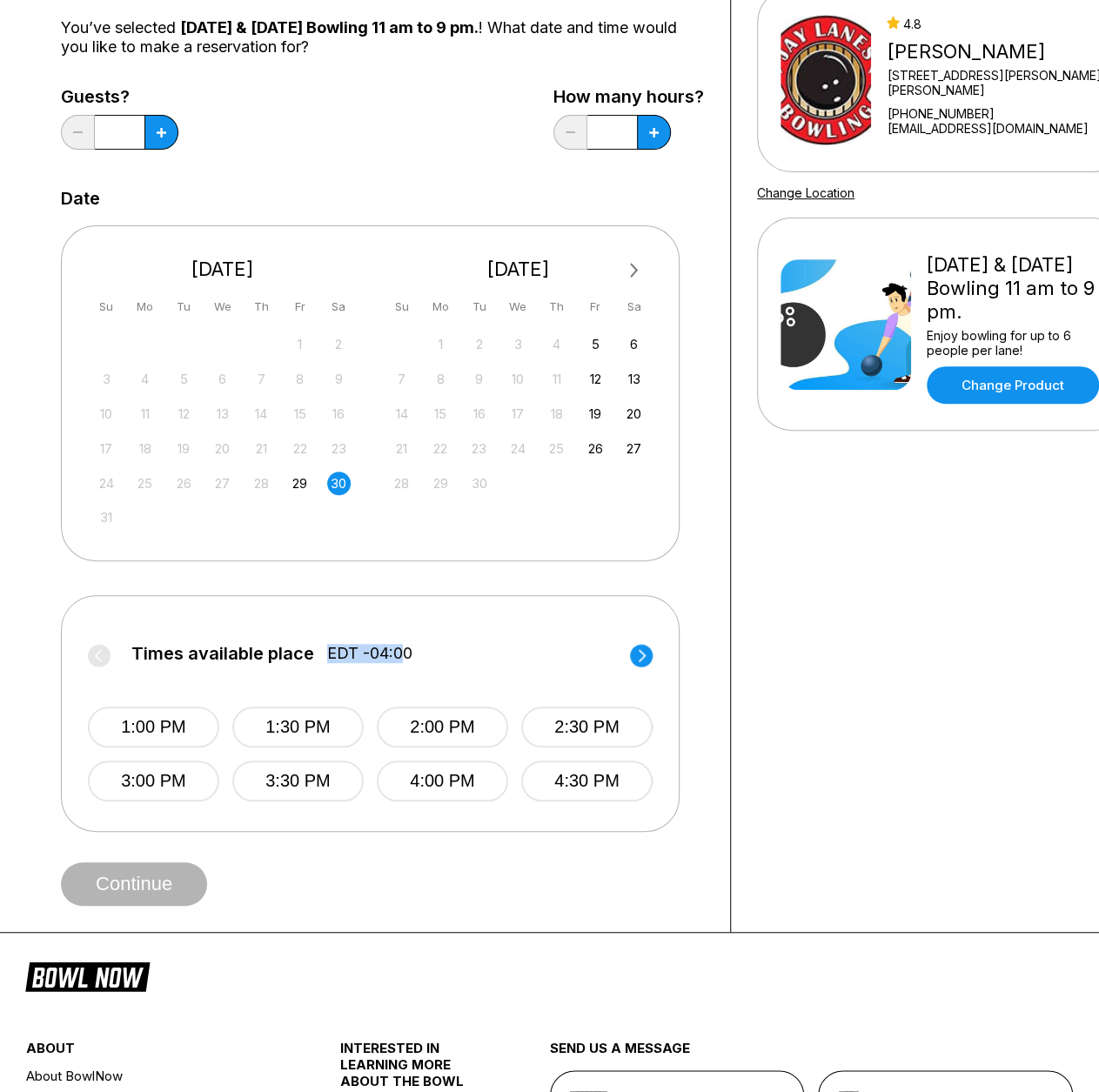
drag, startPoint x: 400, startPoint y: 657, endPoint x: 111, endPoint y: 653, distance: 289.0
click at [327, 653] on span "EDT -04:00" at bounding box center [370, 653] width 85 height 19
drag, startPoint x: 151, startPoint y: 657, endPoint x: 316, endPoint y: 657, distance: 165.0
click at [314, 657] on span "Times available place" at bounding box center [221, 653] width 182 height 19
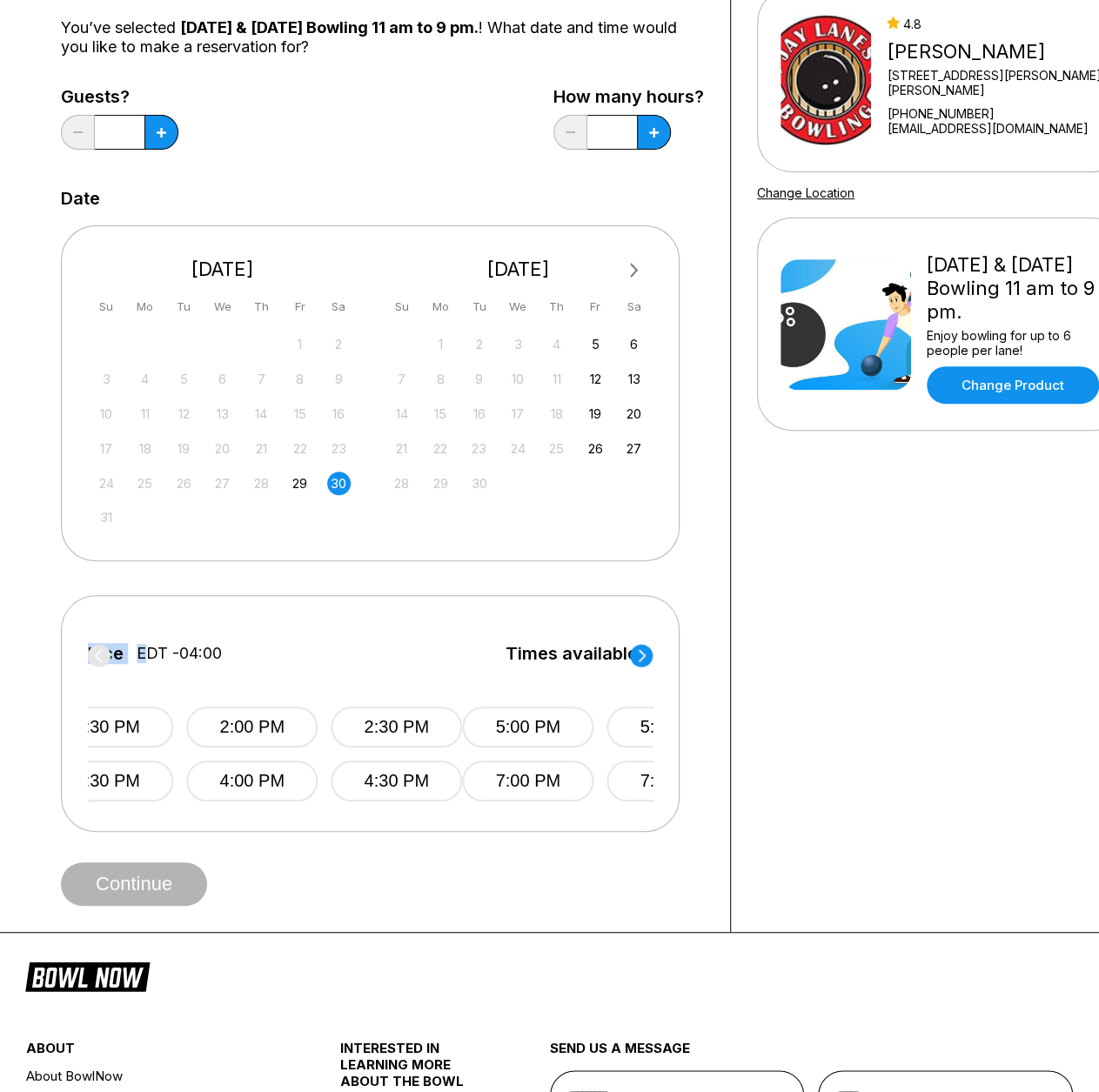
drag, startPoint x: 330, startPoint y: 653, endPoint x: 109, endPoint y: 625, distance: 222.8
click at [110, 625] on div "Times available place EDT -04:00 1:00 PM 1:30 PM 2:00 PM 2:30 PM 3:00 PM 3:30 P…" at bounding box center [179, 712] width 564 height 179
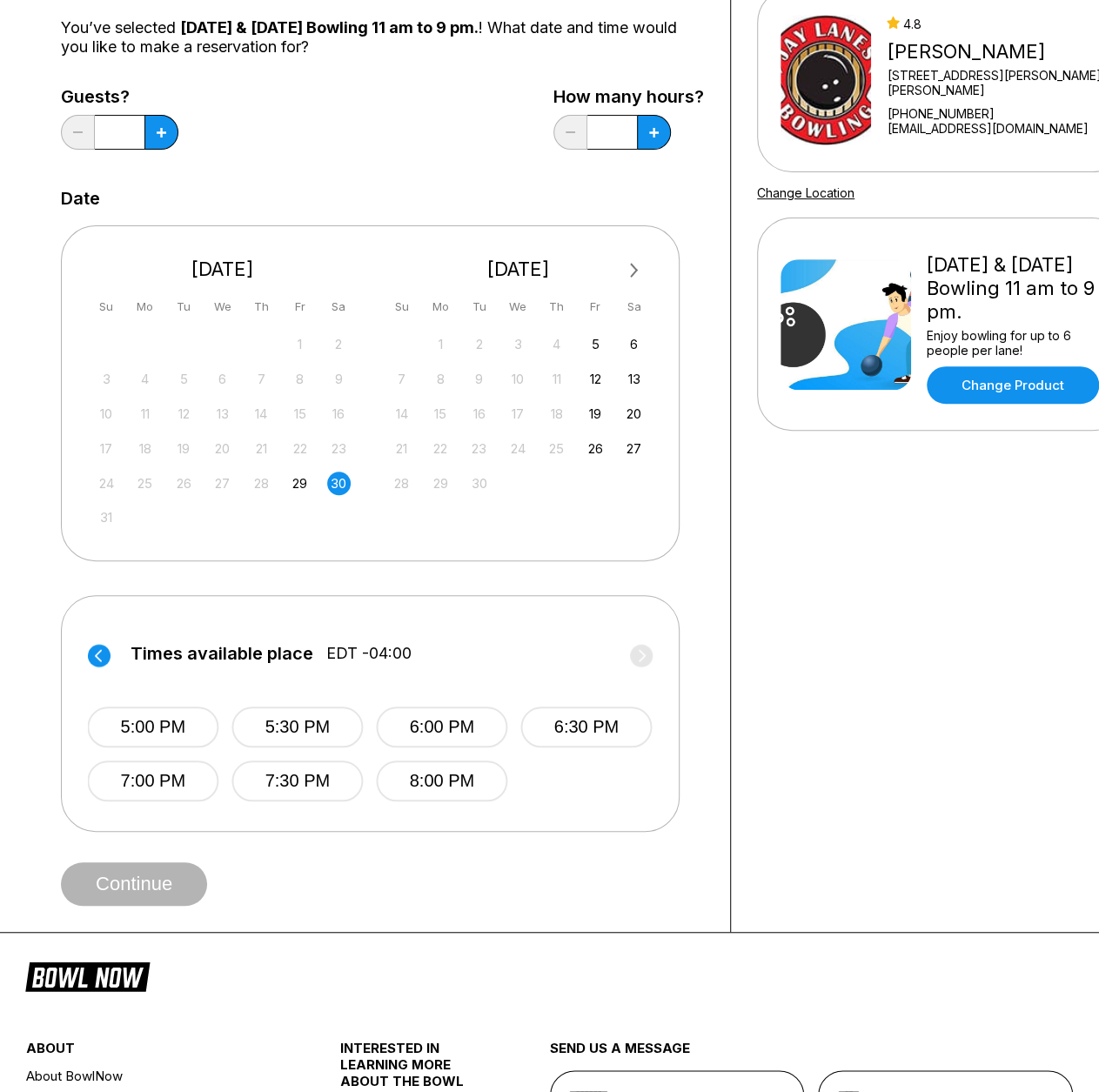
click at [294, 484] on div "29" at bounding box center [300, 483] width 23 height 23
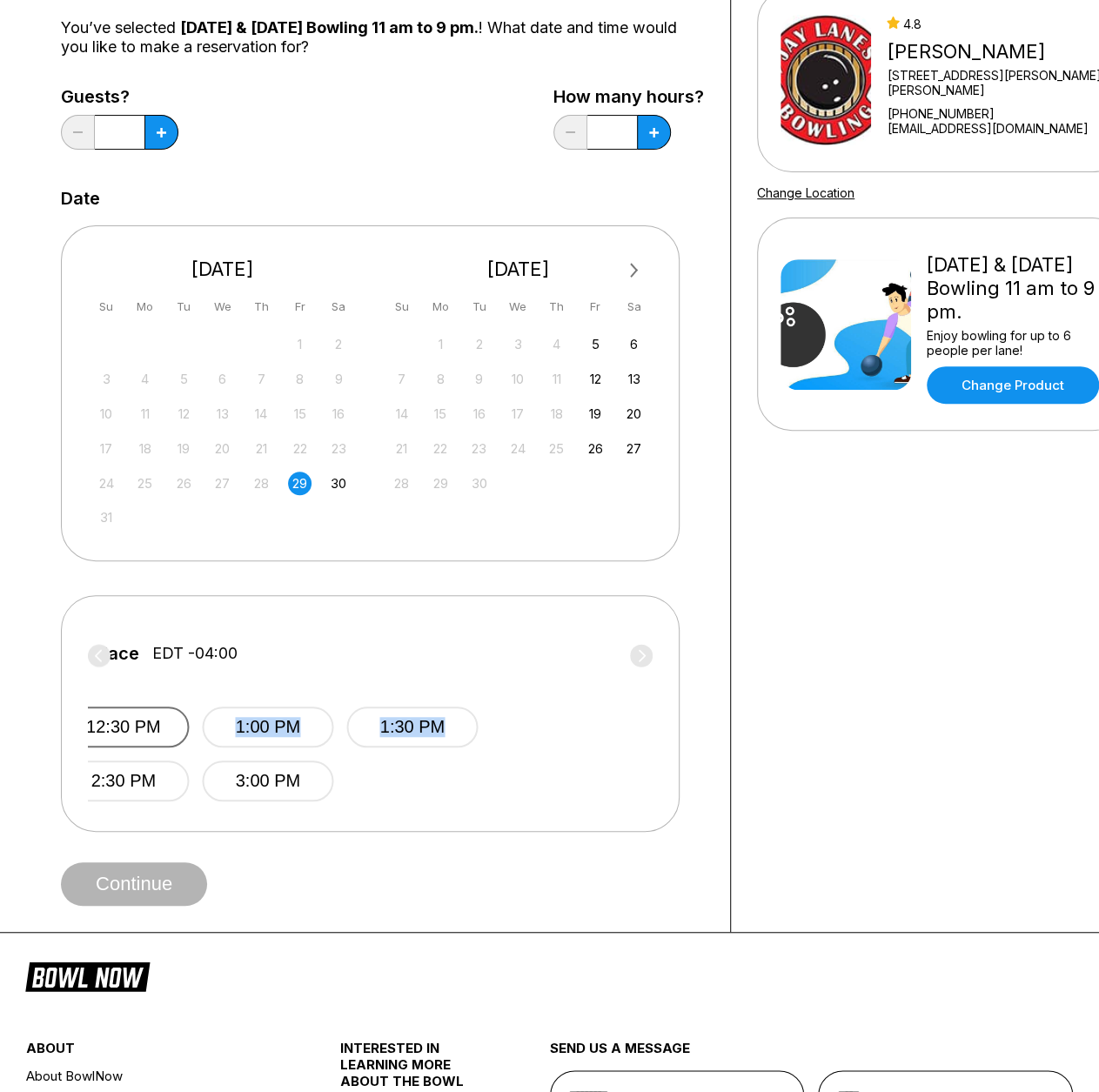
drag, startPoint x: 581, startPoint y: 771, endPoint x: 125, endPoint y: 737, distance: 457.3
click at [136, 739] on div "12:00 PM 12:30 PM 1:00 PM 1:30 PM 2:00 PM 2:30 PM 3:00 PM" at bounding box center [195, 736] width 564 height 129
click at [128, 738] on button "12:30 PM" at bounding box center [124, 726] width 131 height 41
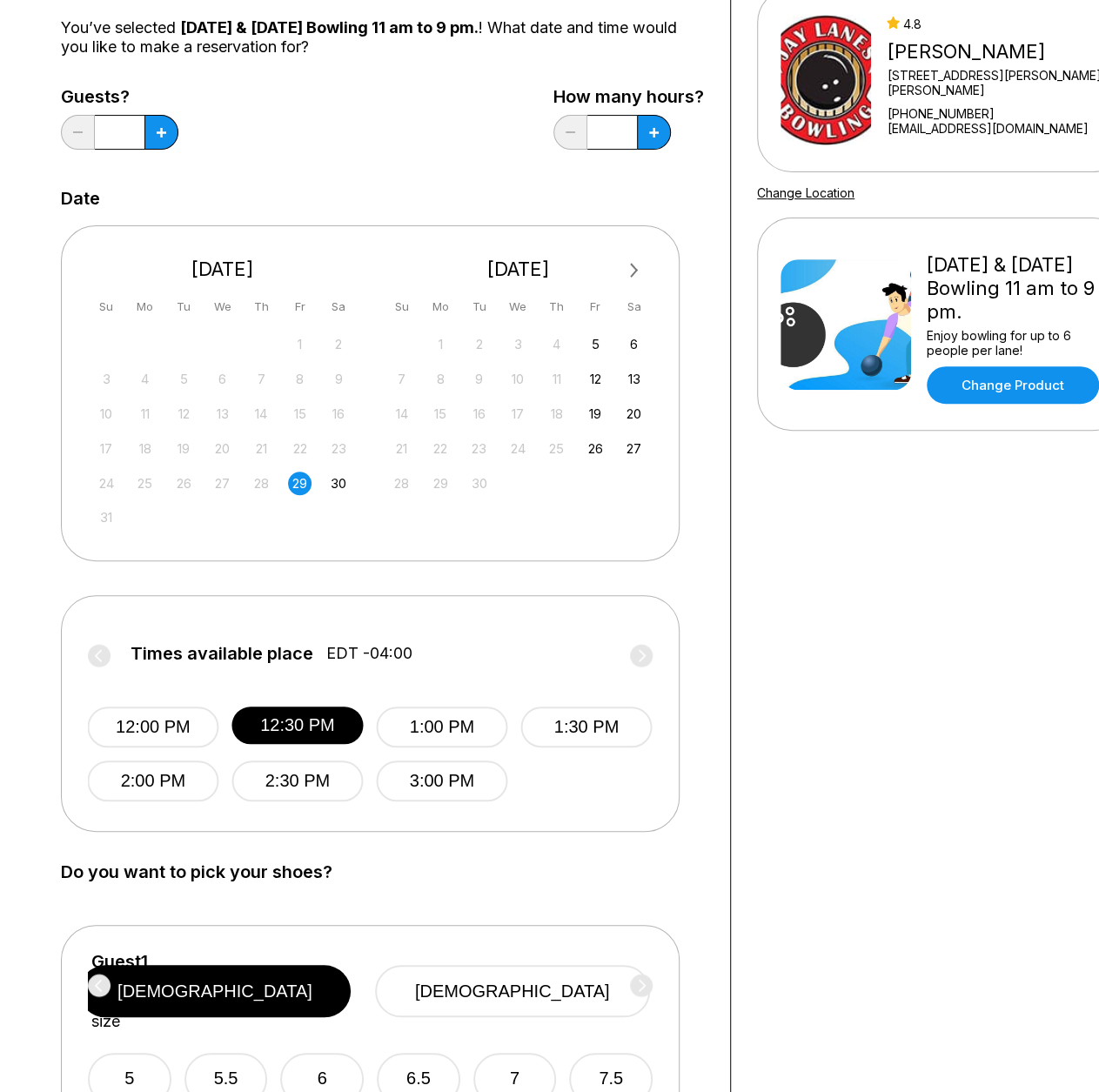
click at [261, 649] on span "Times available place" at bounding box center [221, 653] width 182 height 19
drag, startPoint x: 94, startPoint y: 659, endPoint x: 225, endPoint y: 648, distance: 131.5
click at [95, 659] on label "Times available place EDT -04:00" at bounding box center [370, 657] width 564 height 28
click at [631, 656] on label "Times available place EDT -04:00" at bounding box center [370, 657] width 564 height 28
click at [345, 481] on div "30" at bounding box center [339, 483] width 23 height 23
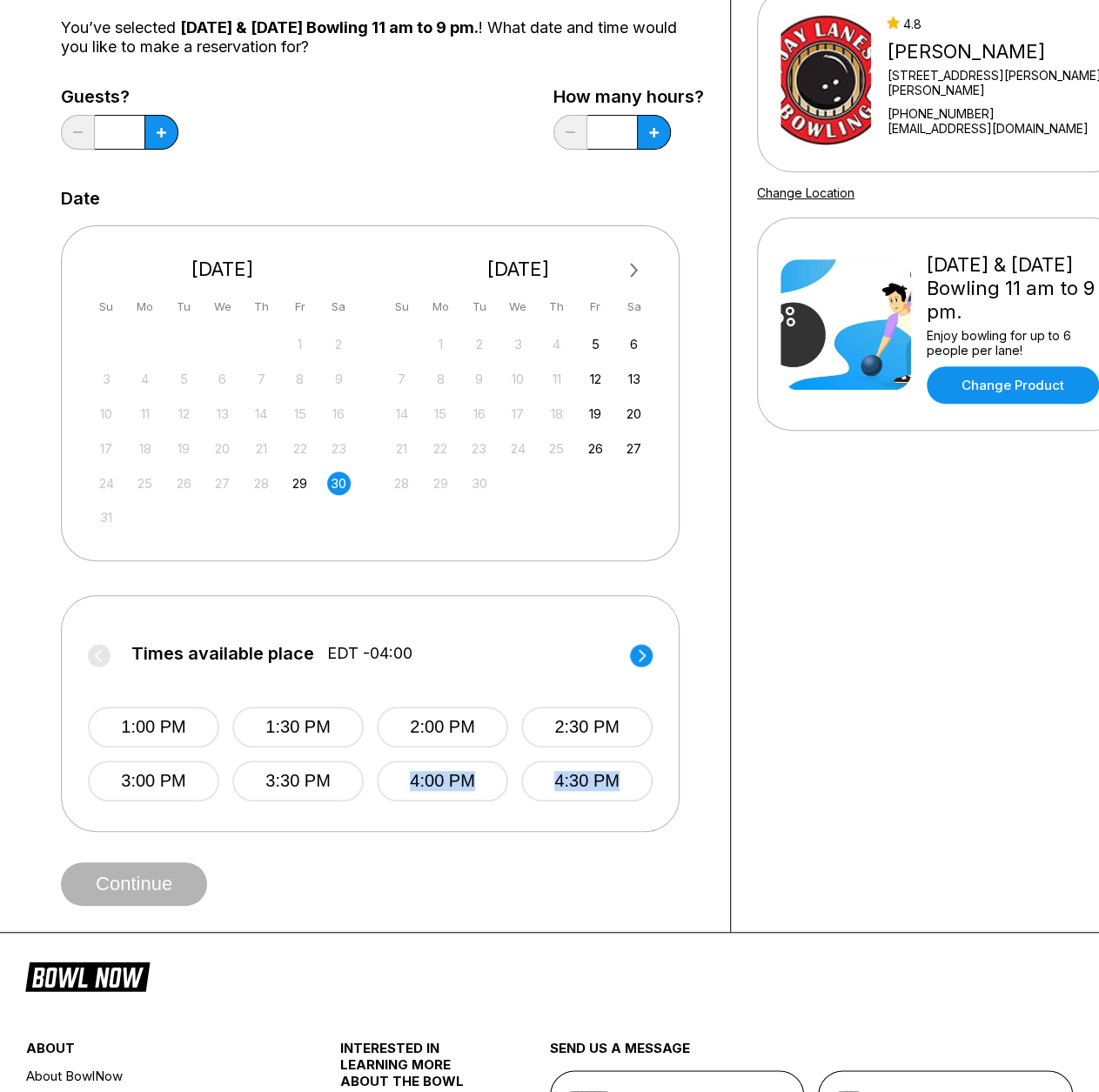
drag, startPoint x: 663, startPoint y: 797, endPoint x: 375, endPoint y: 792, distance: 288.0
click at [375, 792] on div "Times available place EDT -04:00 1:00 PM 1:30 PM 2:00 PM 2:30 PM 3:00 PM 3:30 P…" at bounding box center [370, 713] width 618 height 236
click at [643, 653] on circle at bounding box center [641, 654] width 22 height 22
click at [94, 651] on circle at bounding box center [98, 654] width 22 height 22
click at [253, 663] on label "Times available place EDT -04:00" at bounding box center [370, 657] width 564 height 28
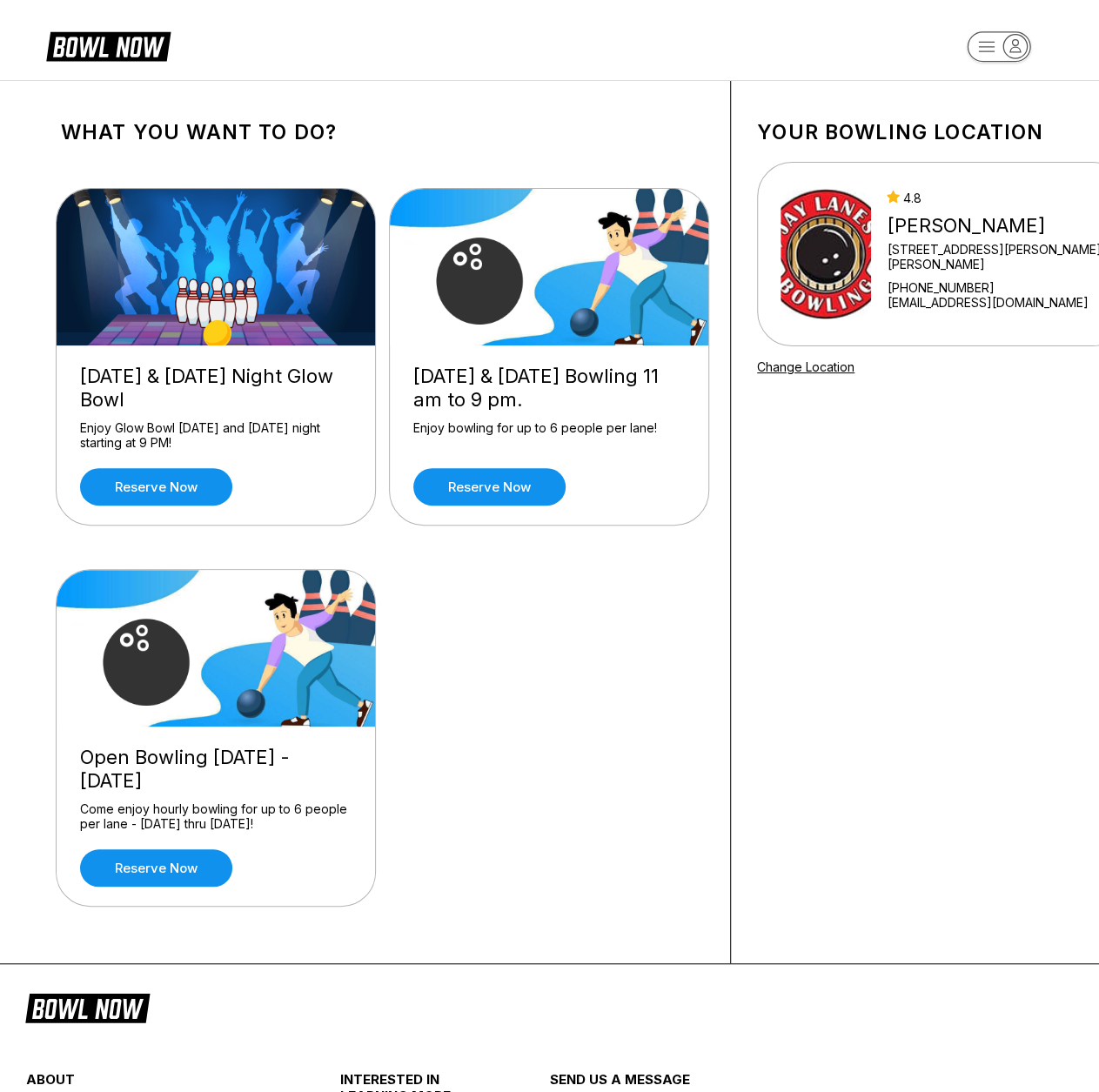
click at [856, 524] on div "Your bowling location 4.8 Jay Lanes 1428 Ben Franklin Hwy E +16103232434 jaylan…" at bounding box center [942, 522] width 422 height 883
click at [587, 695] on div "Friday & Saturday Night Glow Bowl Enjoy Glow Bowl on Friday and Saturday night …" at bounding box center [382, 550] width 644 height 776
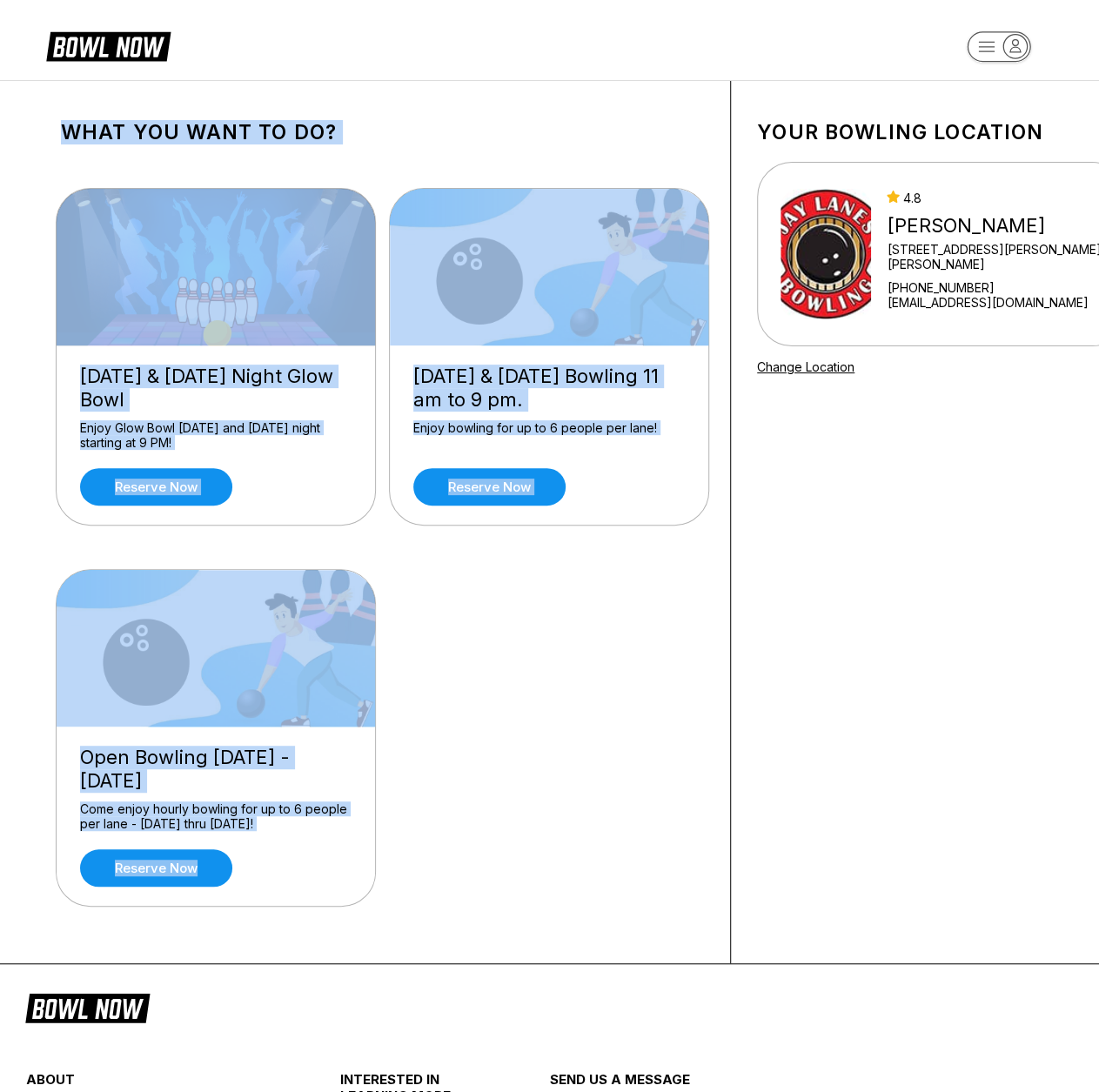
drag, startPoint x: 536, startPoint y: 932, endPoint x: 3, endPoint y: 82, distance: 1003.3
click at [3, 82] on div "What you want to do? Friday & Saturday Night Glow Bowl Enjoy Glow Bowl on Frida…" at bounding box center [549, 522] width 1099 height 883
click at [35, 90] on div "What you want to do? Friday & Saturday Night Glow Bowl Enjoy Glow Bowl on Frida…" at bounding box center [383, 522] width 697 height 883
drag, startPoint x: 47, startPoint y: 124, endPoint x: 635, endPoint y: 926, distance: 994.5
click at [635, 926] on div "What you want to do? Friday & Saturday Night Glow Bowl Enjoy Glow Bowl on Frida…" at bounding box center [383, 522] width 697 height 883
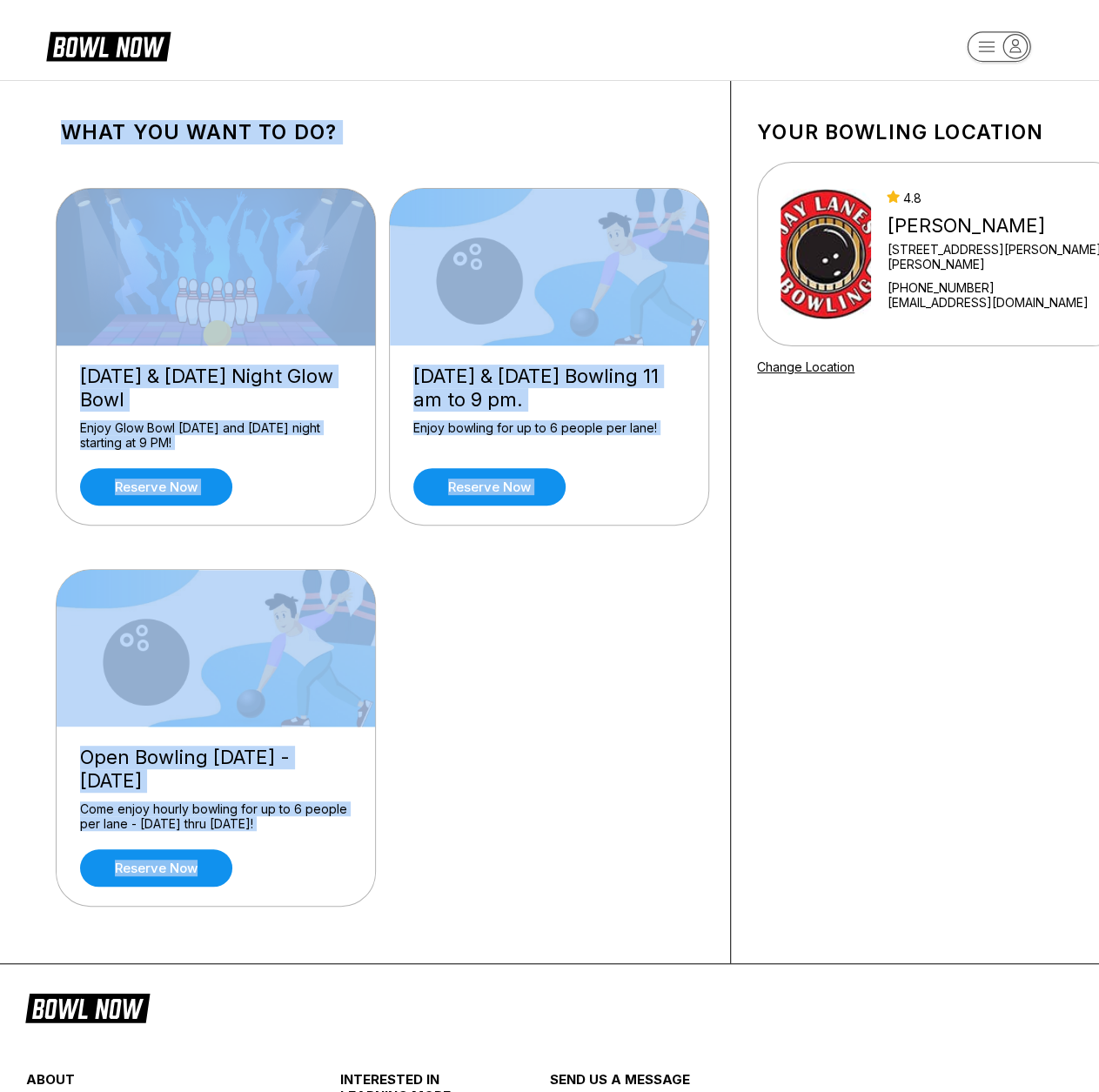
click at [640, 902] on div "Friday & Saturday Night Glow Bowl Enjoy Glow Bowl on Friday and Saturday night …" at bounding box center [382, 550] width 644 height 776
click at [594, 661] on div "Friday & Saturday Night Glow Bowl Enjoy Glow Bowl on Friday and Saturday night …" at bounding box center [382, 550] width 644 height 776
drag, startPoint x: 63, startPoint y: 125, endPoint x: 628, endPoint y: 951, distance: 1000.8
click at [628, 951] on div "What you want to do? Friday & Saturday Night Glow Bowl Enjoy Glow Bowl on Frida…" at bounding box center [383, 522] width 697 height 883
click at [629, 879] on div "Friday & Saturday Night Glow Bowl Enjoy Glow Bowl on Friday and Saturday night …" at bounding box center [382, 550] width 644 height 776
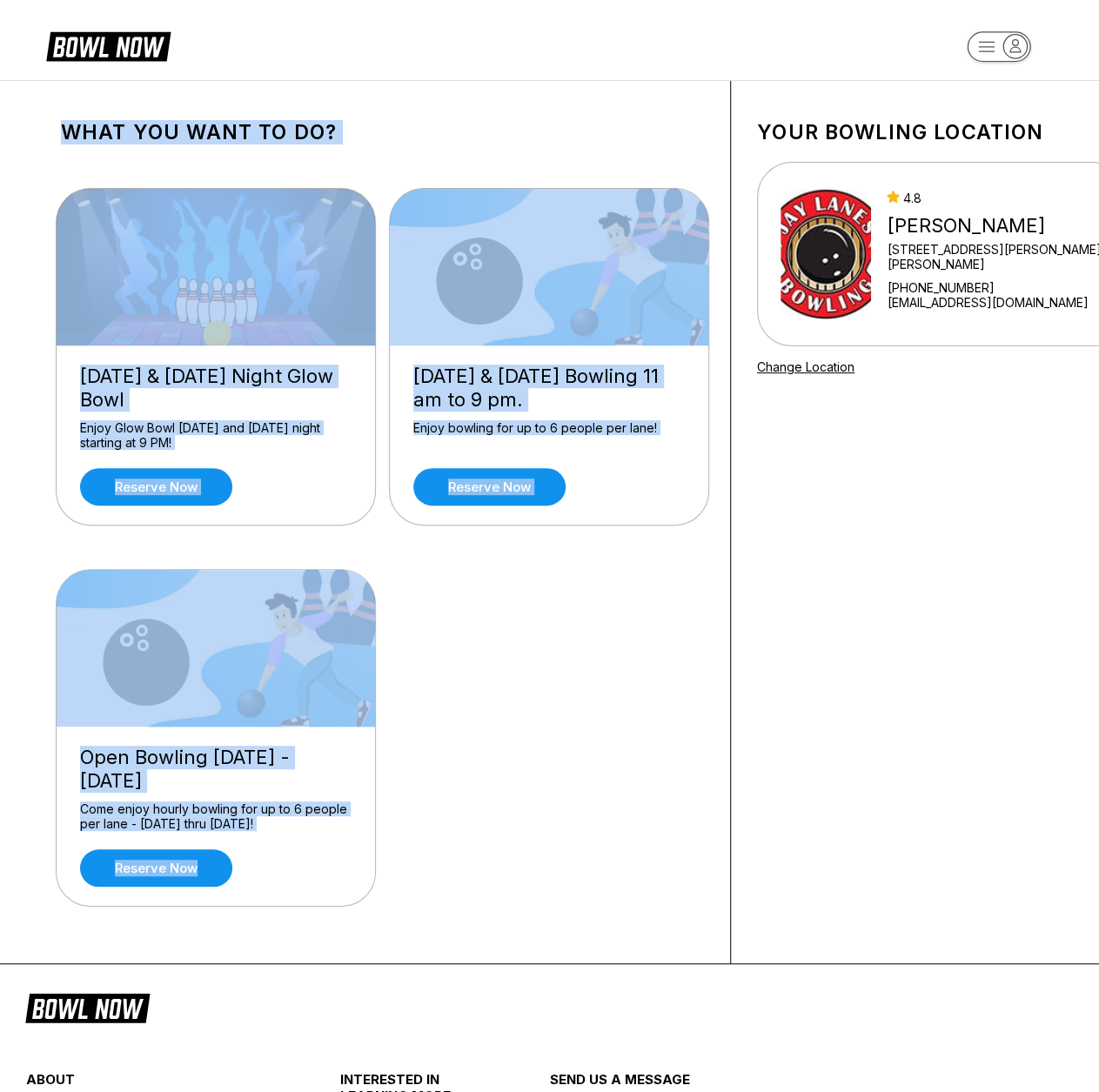
click at [542, 675] on div "Friday & Saturday Night Glow Bowl Enjoy Glow Bowl on Friday and Saturday night …" at bounding box center [382, 550] width 644 height 776
drag, startPoint x: 59, startPoint y: 130, endPoint x: 555, endPoint y: 917, distance: 930.3
click at [555, 917] on div "What you want to do? Friday & Saturday Night Glow Bowl Enjoy Glow Bowl on Frida…" at bounding box center [383, 522] width 697 height 883
click at [559, 891] on div "Friday & Saturday Night Glow Bowl Enjoy Glow Bowl on Friday and Saturday night …" at bounding box center [382, 550] width 644 height 776
drag, startPoint x: 48, startPoint y: 139, endPoint x: 524, endPoint y: 957, distance: 946.4
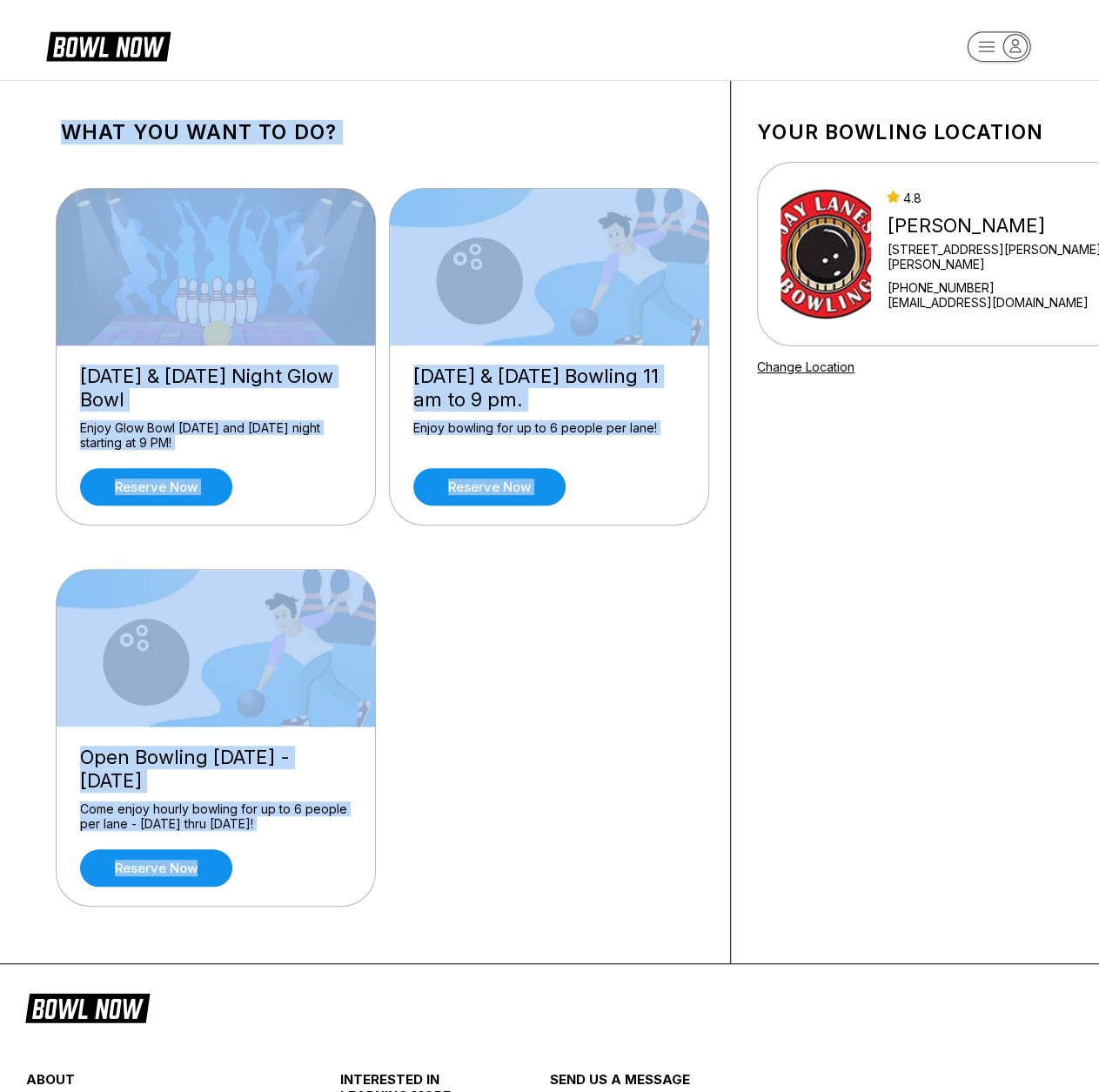
click at [524, 957] on div "What you want to do? Friday & Saturday Night Glow Bowl Enjoy Glow Bowl on Frida…" at bounding box center [383, 522] width 697 height 883
click at [508, 848] on div "Friday & Saturday Night Glow Bowl Enjoy Glow Bowl on Friday and Saturday night …" at bounding box center [382, 550] width 644 height 776
